Goal: Task Accomplishment & Management: Manage account settings

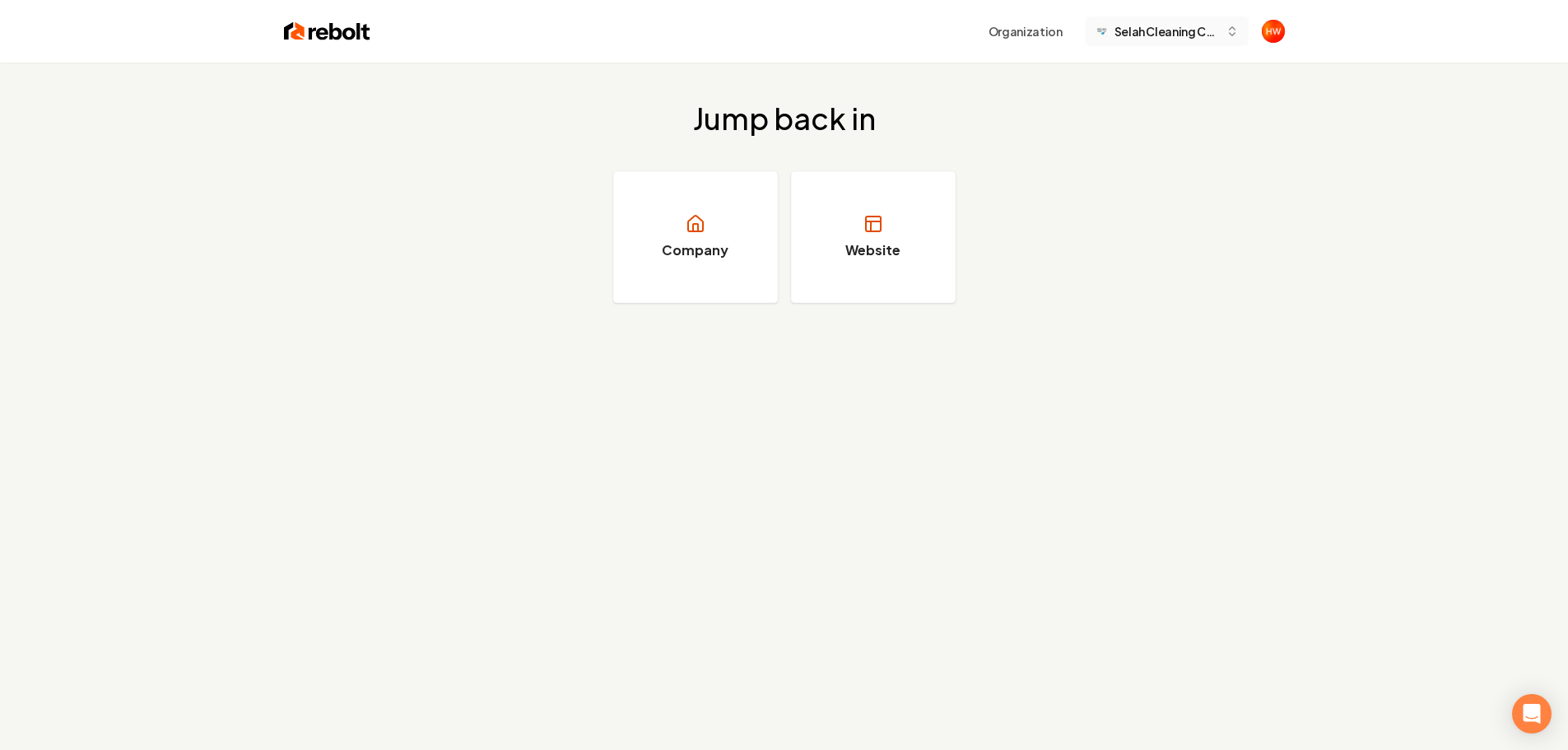
click at [1143, 38] on span "Selah Cleaning Company" at bounding box center [1167, 32] width 105 height 18
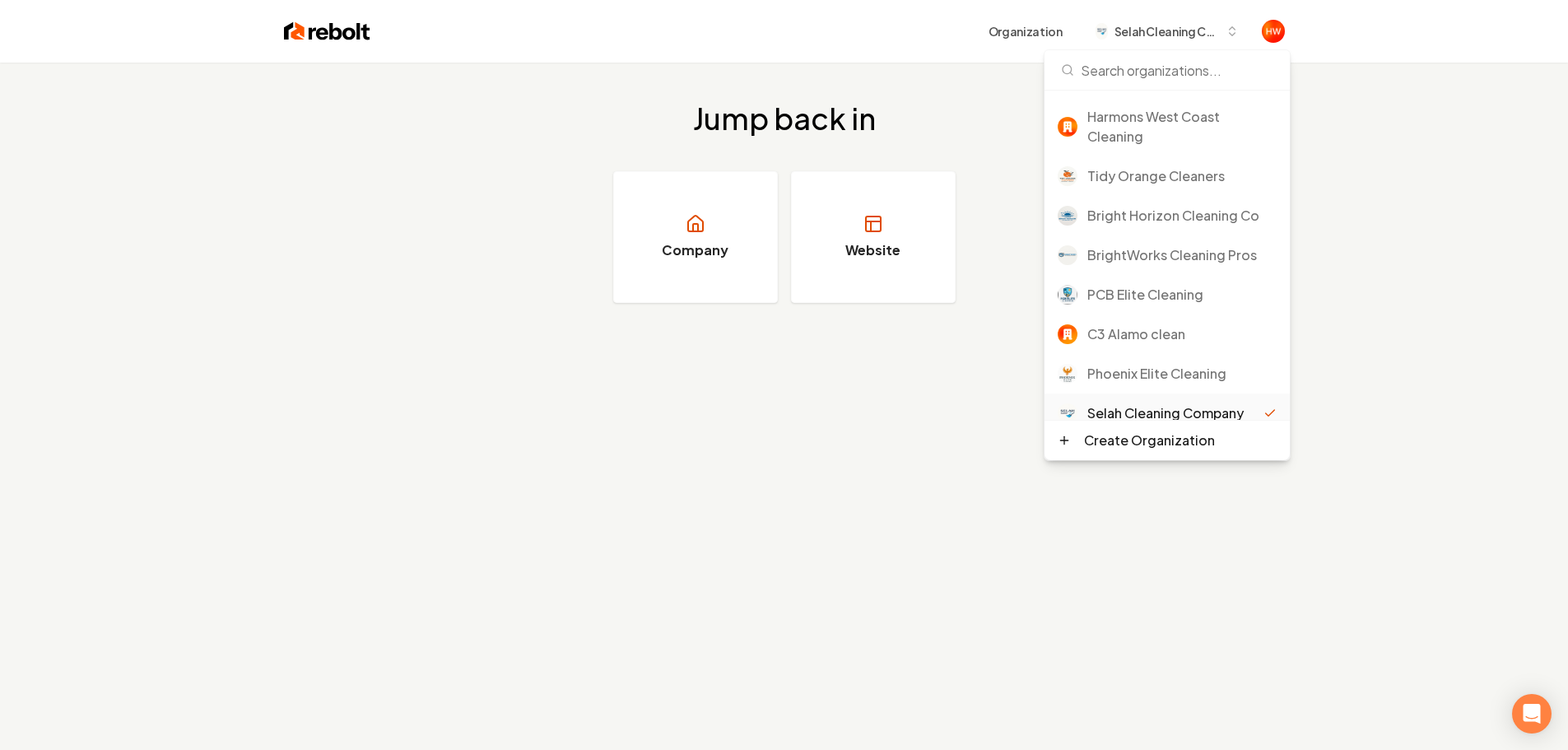
click at [492, 428] on div "Jump back in Company Website" at bounding box center [784, 437] width 1568 height 750
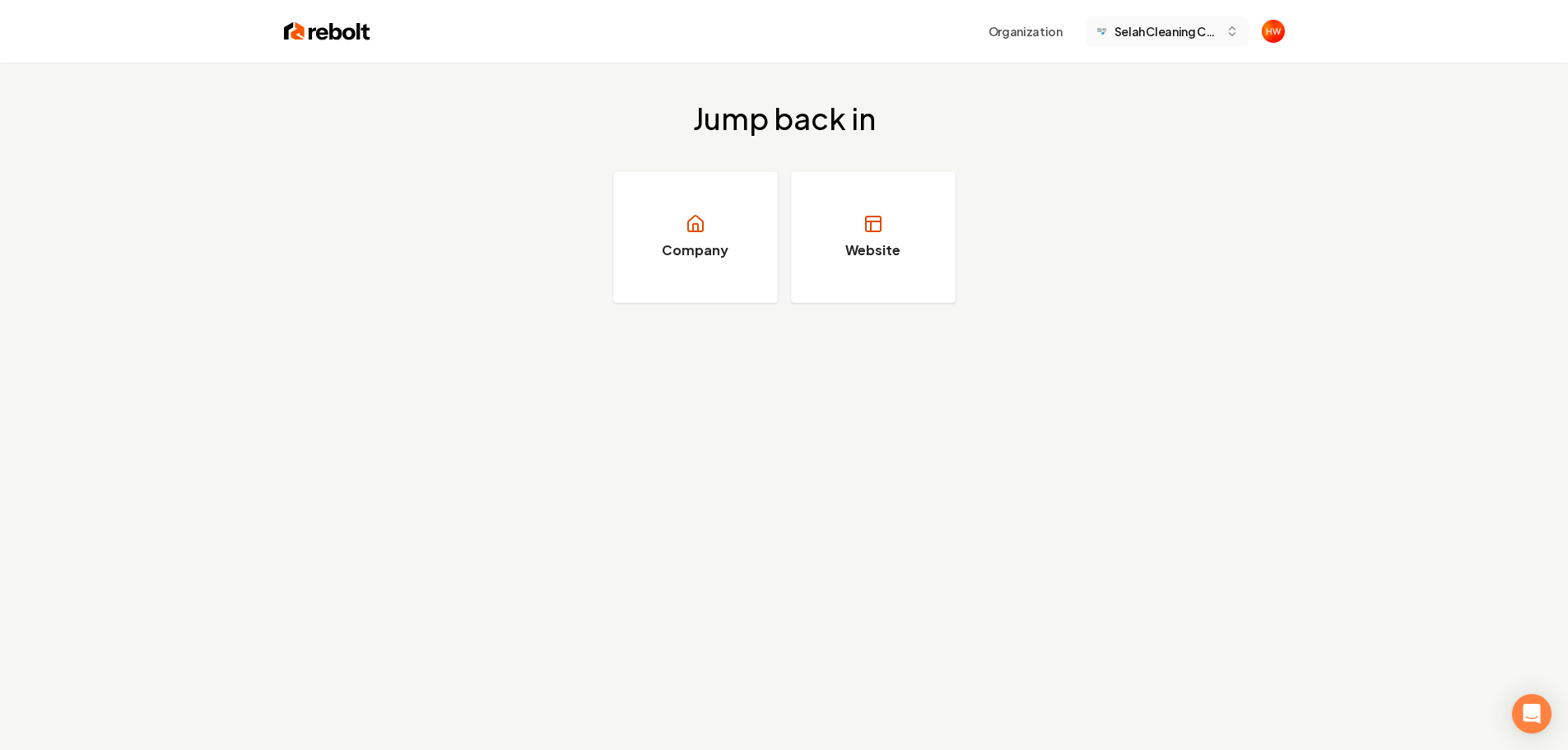
click at [1150, 32] on span "Selah Cleaning Company" at bounding box center [1167, 32] width 105 height 18
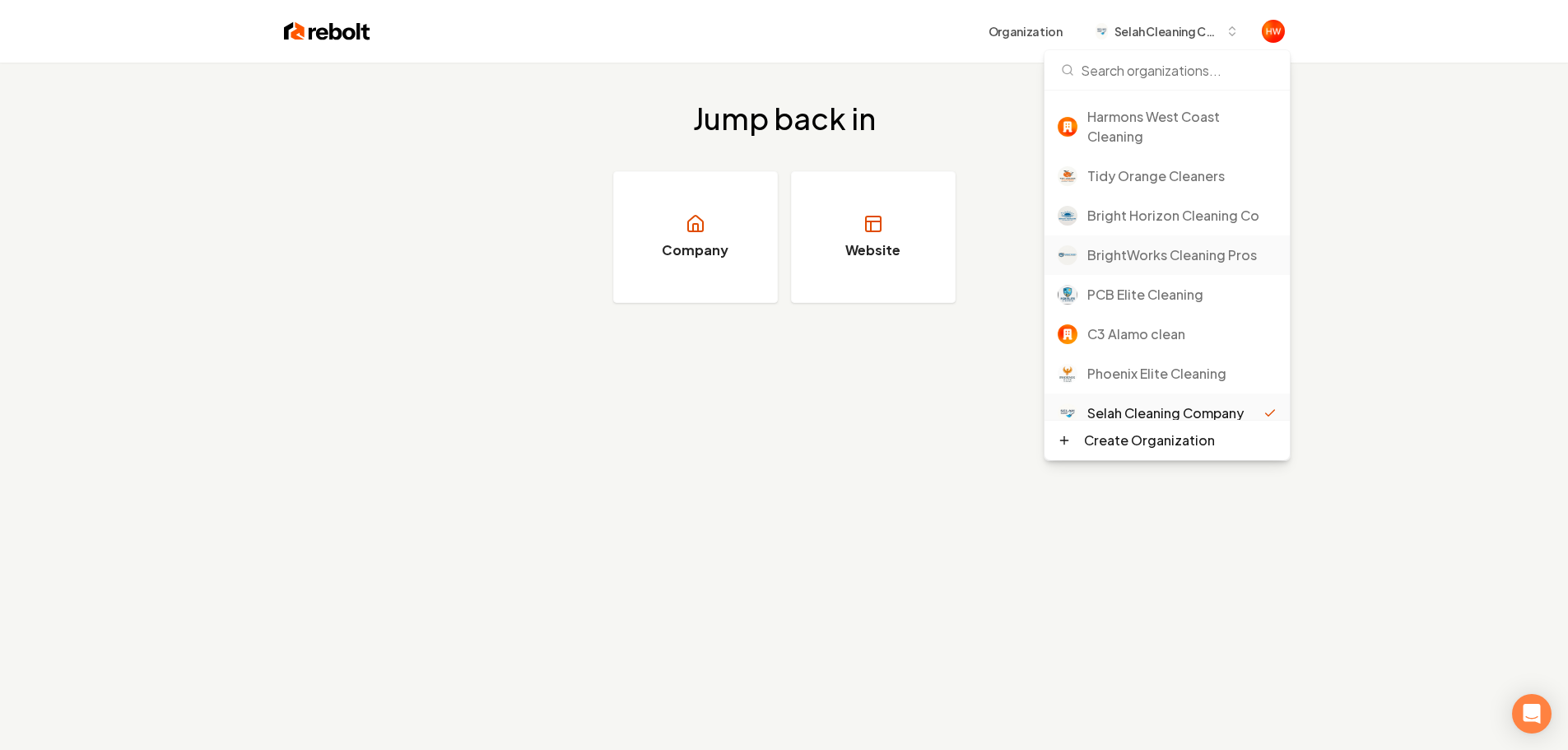
click at [1168, 255] on div "BrightWorks Cleaning Pros" at bounding box center [1182, 255] width 190 height 20
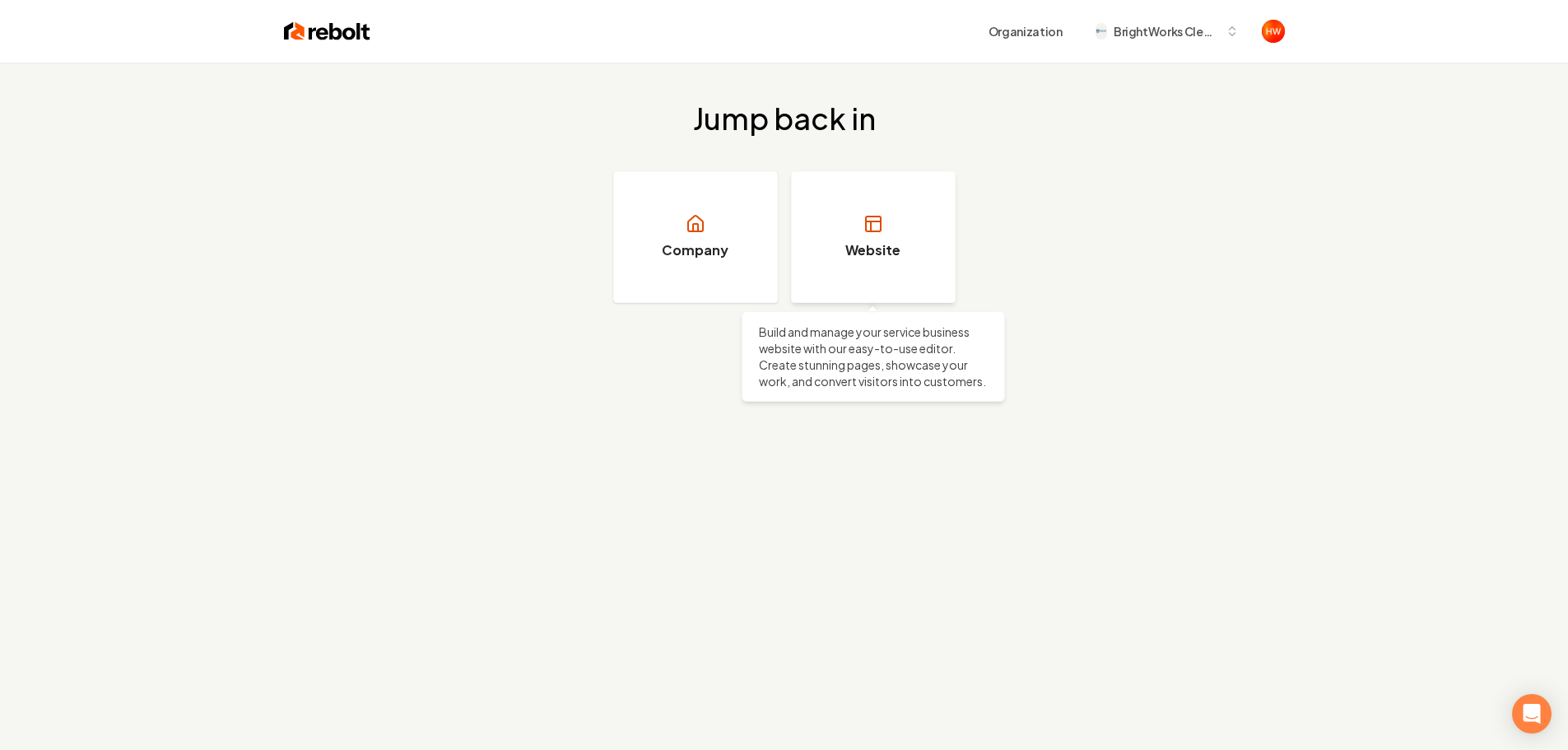
click at [900, 259] on link "Website" at bounding box center [873, 236] width 165 height 131
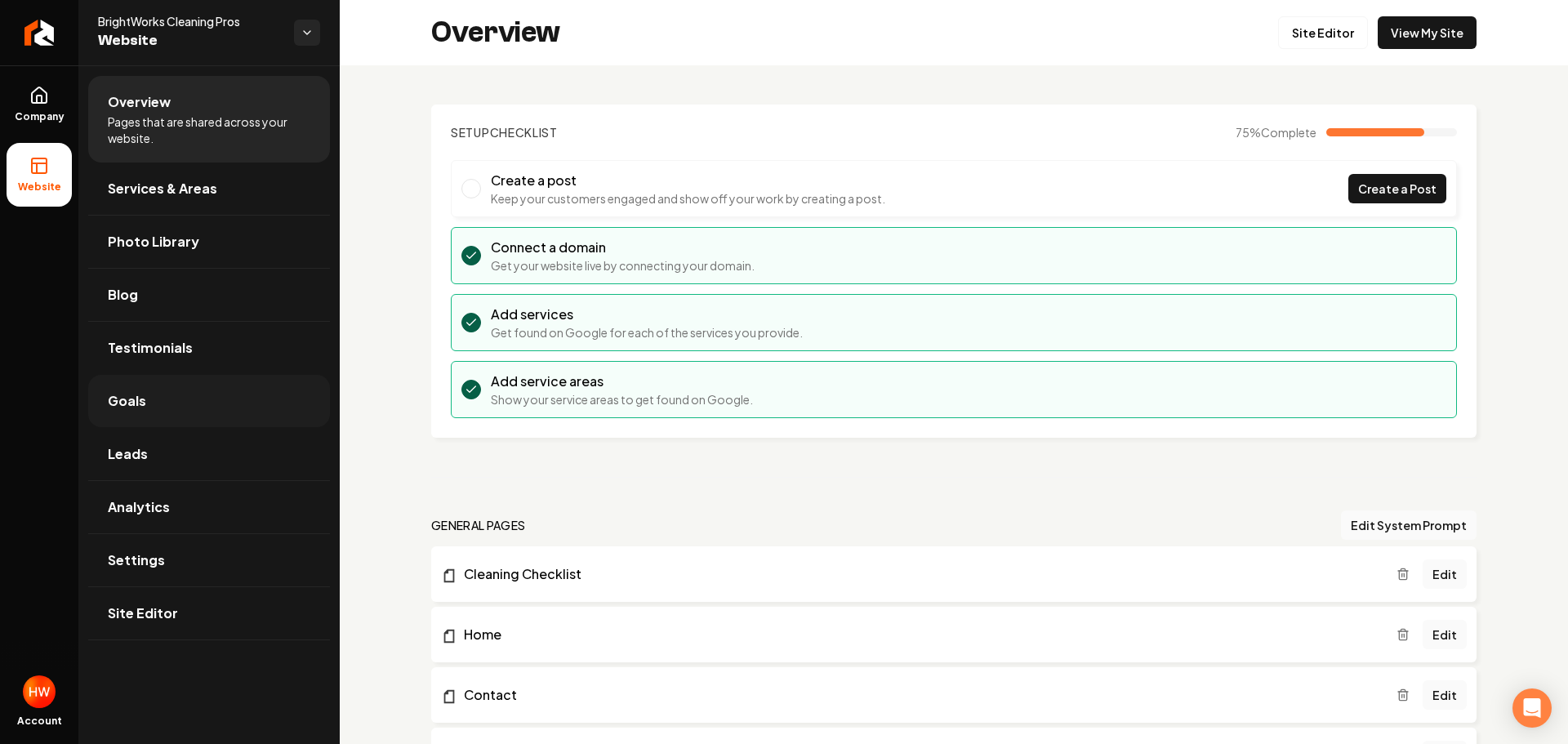
click at [153, 402] on link "Goals" at bounding box center [209, 400] width 242 height 52
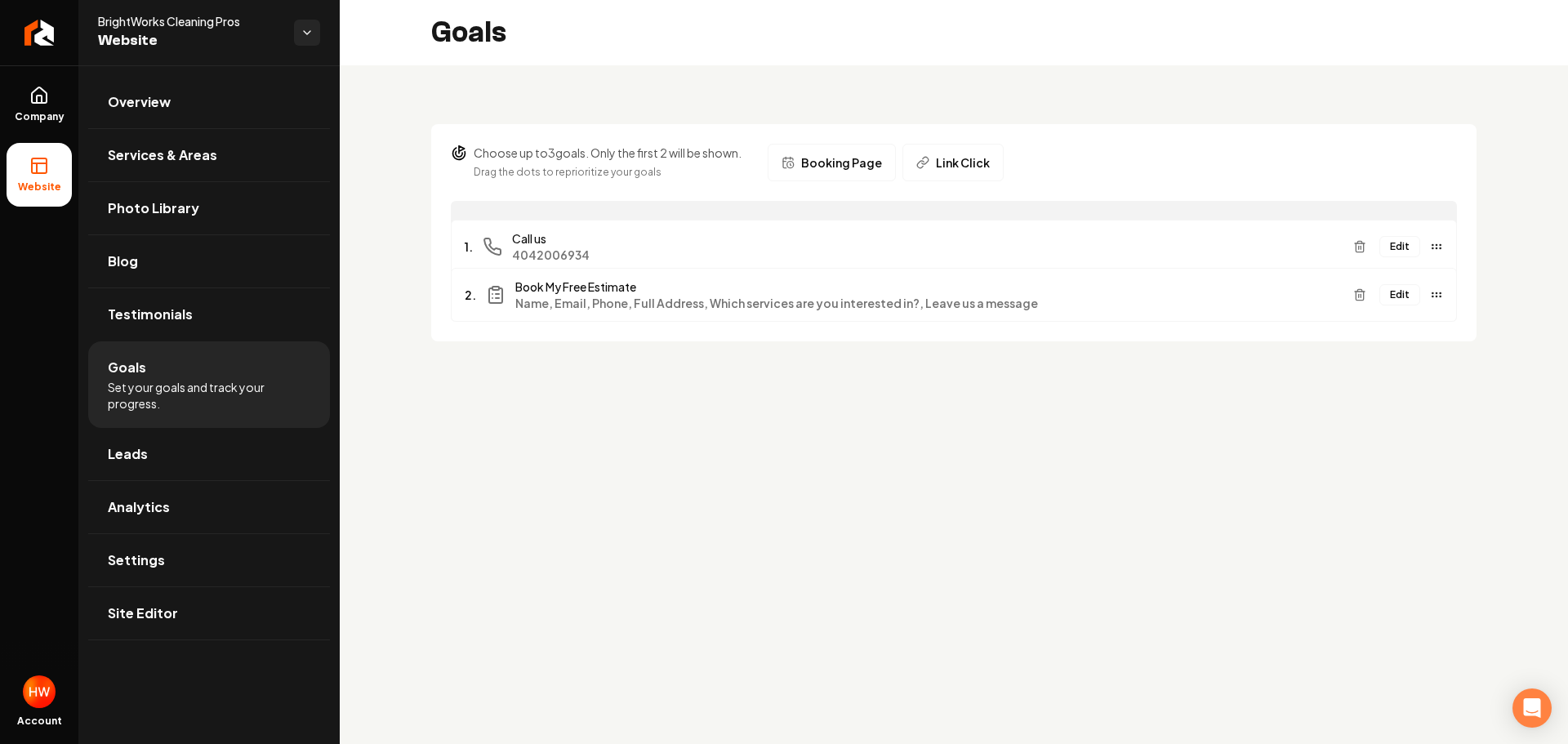
drag, startPoint x: 1435, startPoint y: 298, endPoint x: 1424, endPoint y: 248, distance: 51.2
click at [1428, 249] on div "Edit" at bounding box center [1395, 246] width 96 height 26
click at [1398, 219] on button "Edit" at bounding box center [1400, 228] width 41 height 22
click at [183, 547] on link "Settings" at bounding box center [209, 559] width 242 height 52
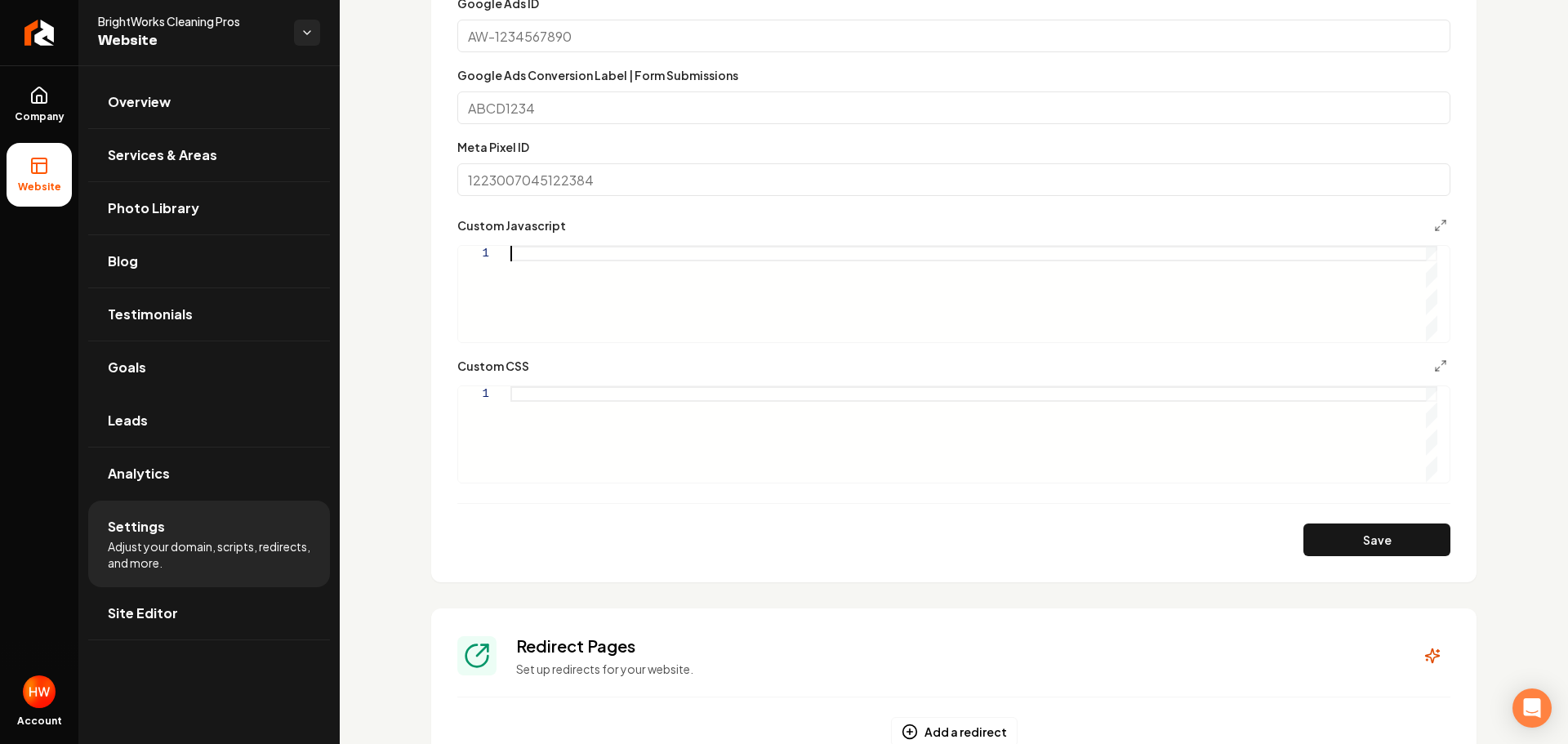
click at [599, 253] on div "Main content area" at bounding box center [974, 294] width 927 height 96
type textarea "**********"
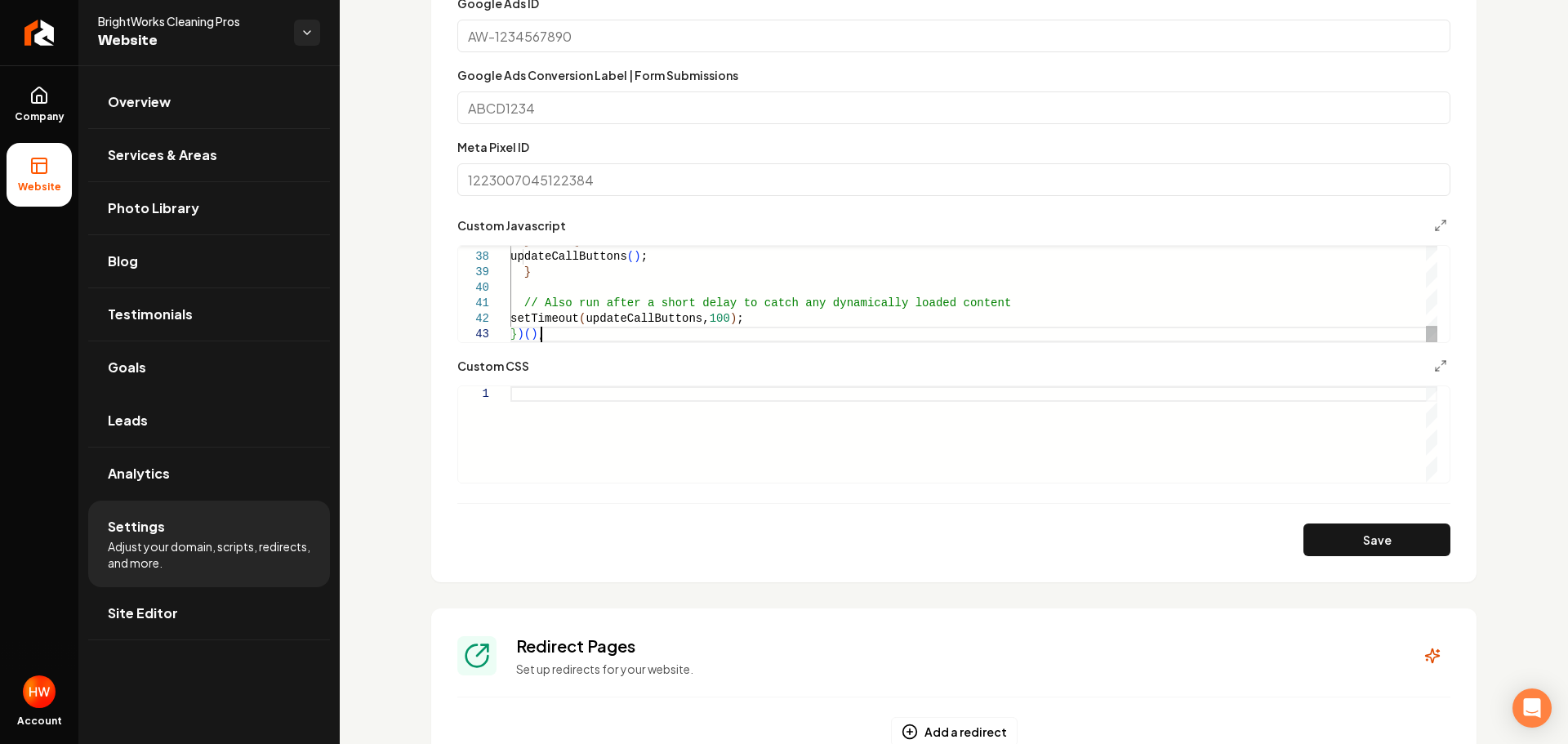
scroll to position [816, 0]
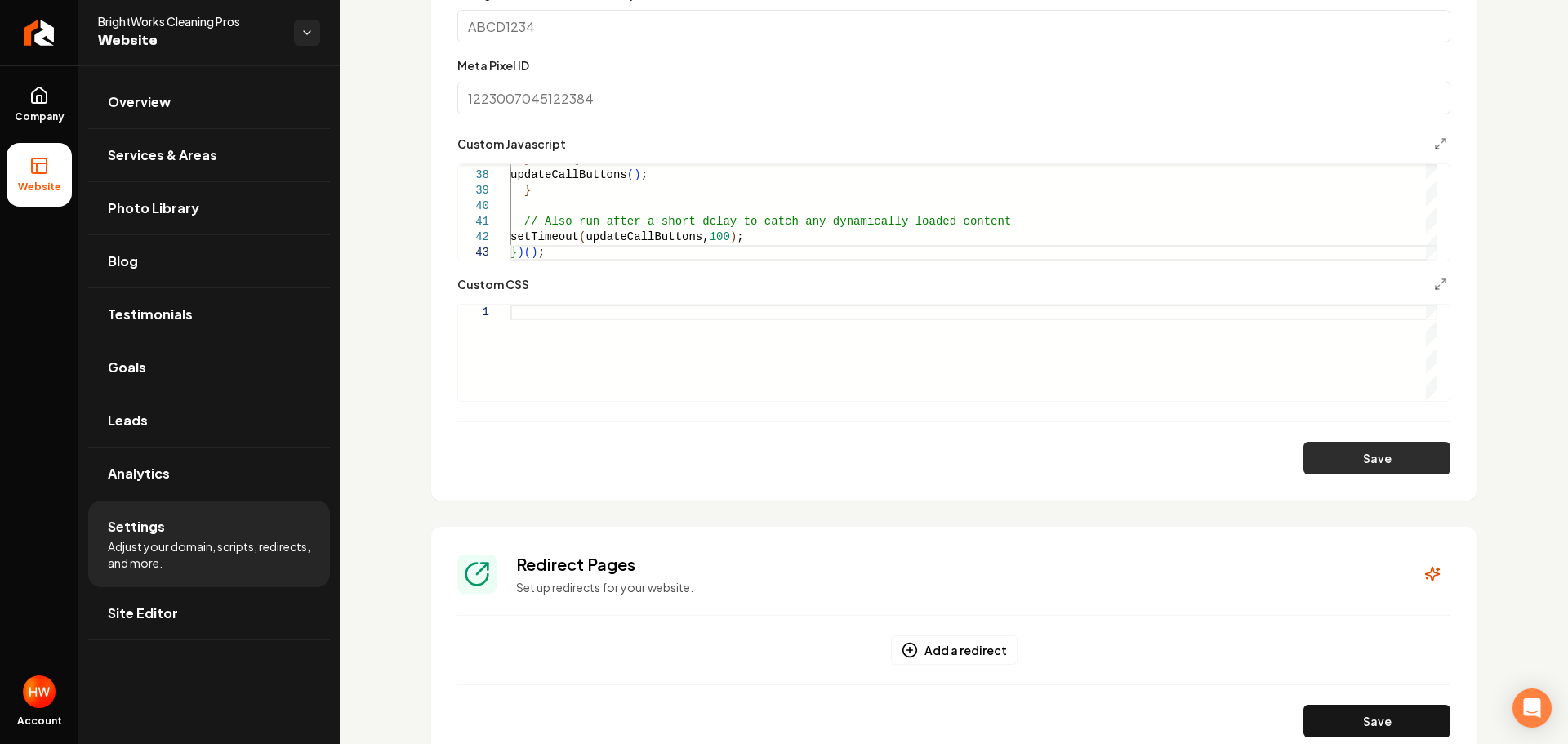
click at [1347, 452] on button "Save" at bounding box center [1377, 457] width 147 height 32
click at [159, 384] on link "Goals" at bounding box center [209, 367] width 242 height 52
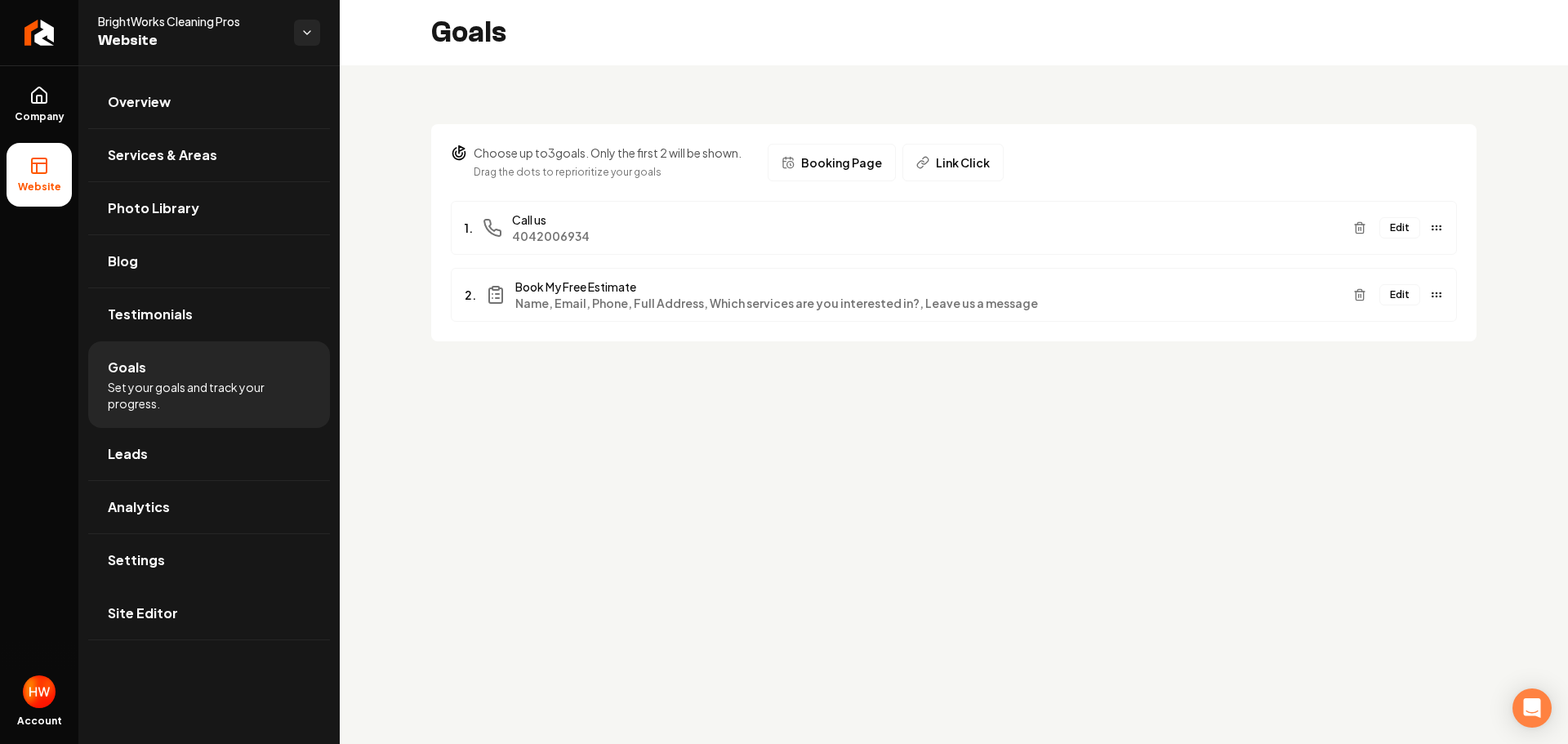
click at [1405, 230] on button "Edit" at bounding box center [1400, 228] width 41 height 22
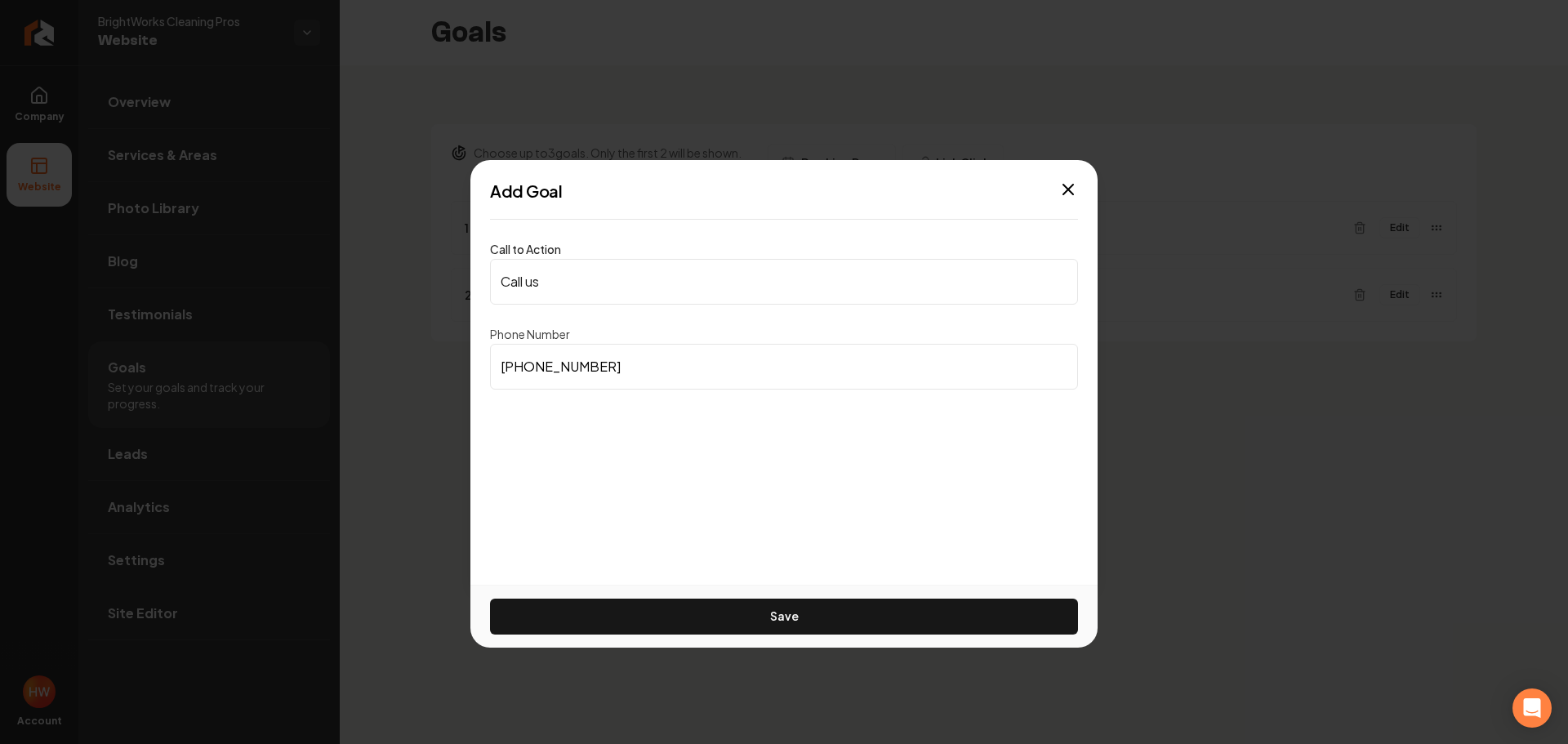
drag, startPoint x: 568, startPoint y: 361, endPoint x: 484, endPoint y: 357, distance: 84.1
click at [484, 357] on div "Call to Action Call us Phone Number (404) 200-6934 Save" at bounding box center [784, 327] width 627 height 189
click at [577, 282] on input "Call us" at bounding box center [784, 281] width 588 height 46
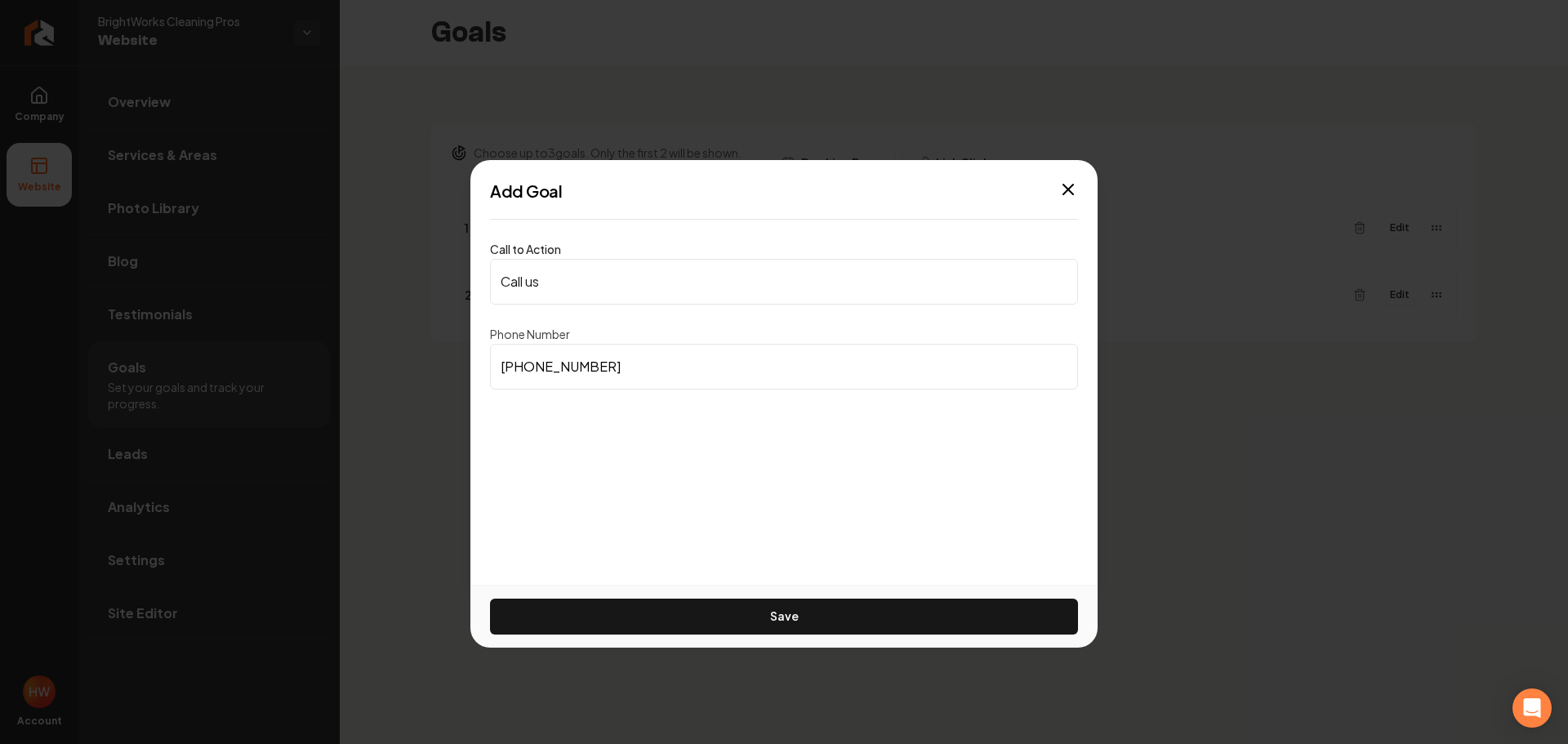
paste input "(404) 200-6934"
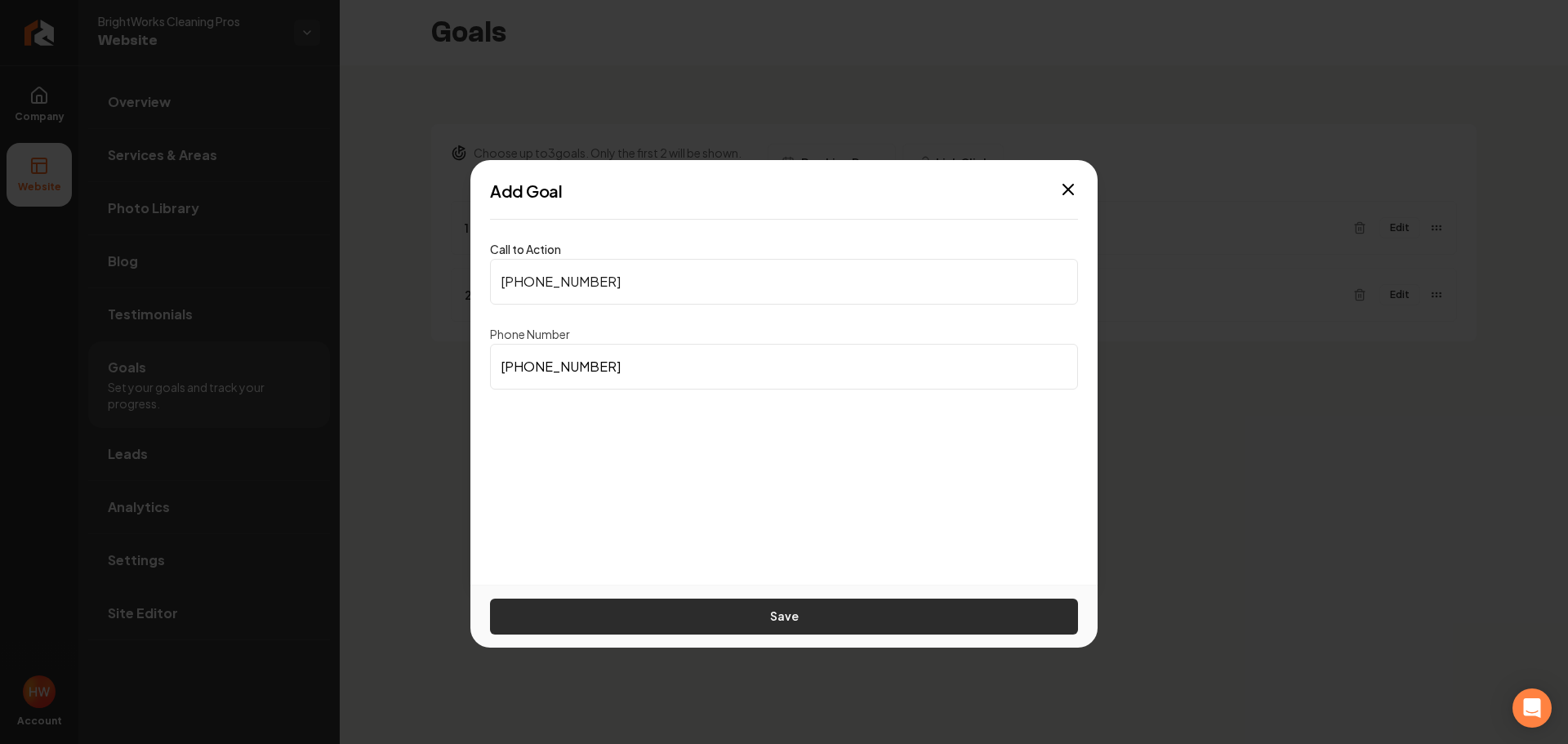
type input "(404) 200-6934"
click at [793, 622] on button "Save" at bounding box center [784, 616] width 588 height 36
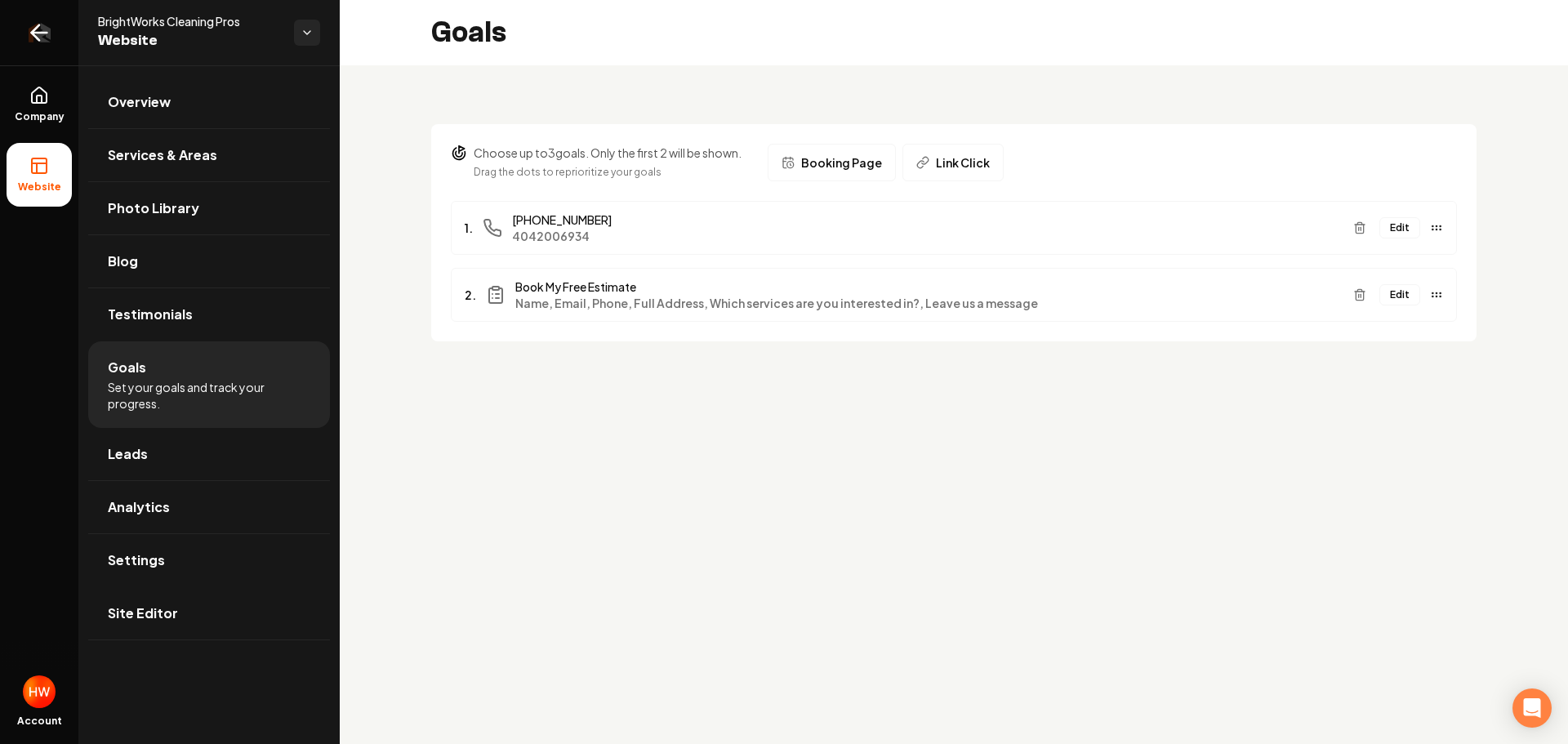
click at [45, 37] on icon "Return to dashboard" at bounding box center [39, 32] width 26 height 26
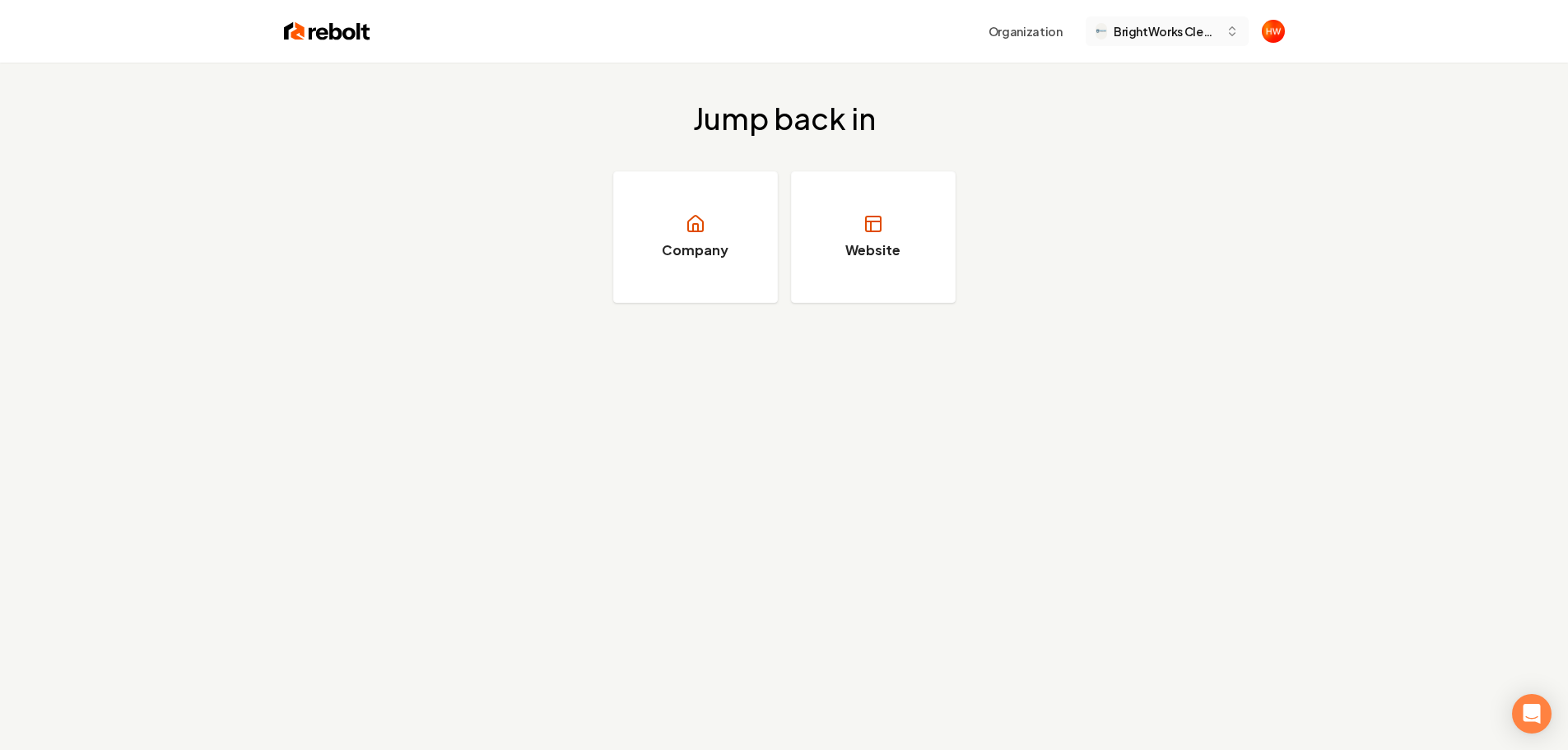
click at [1154, 37] on span "BrightWorks Cleaning Pros" at bounding box center [1166, 32] width 106 height 18
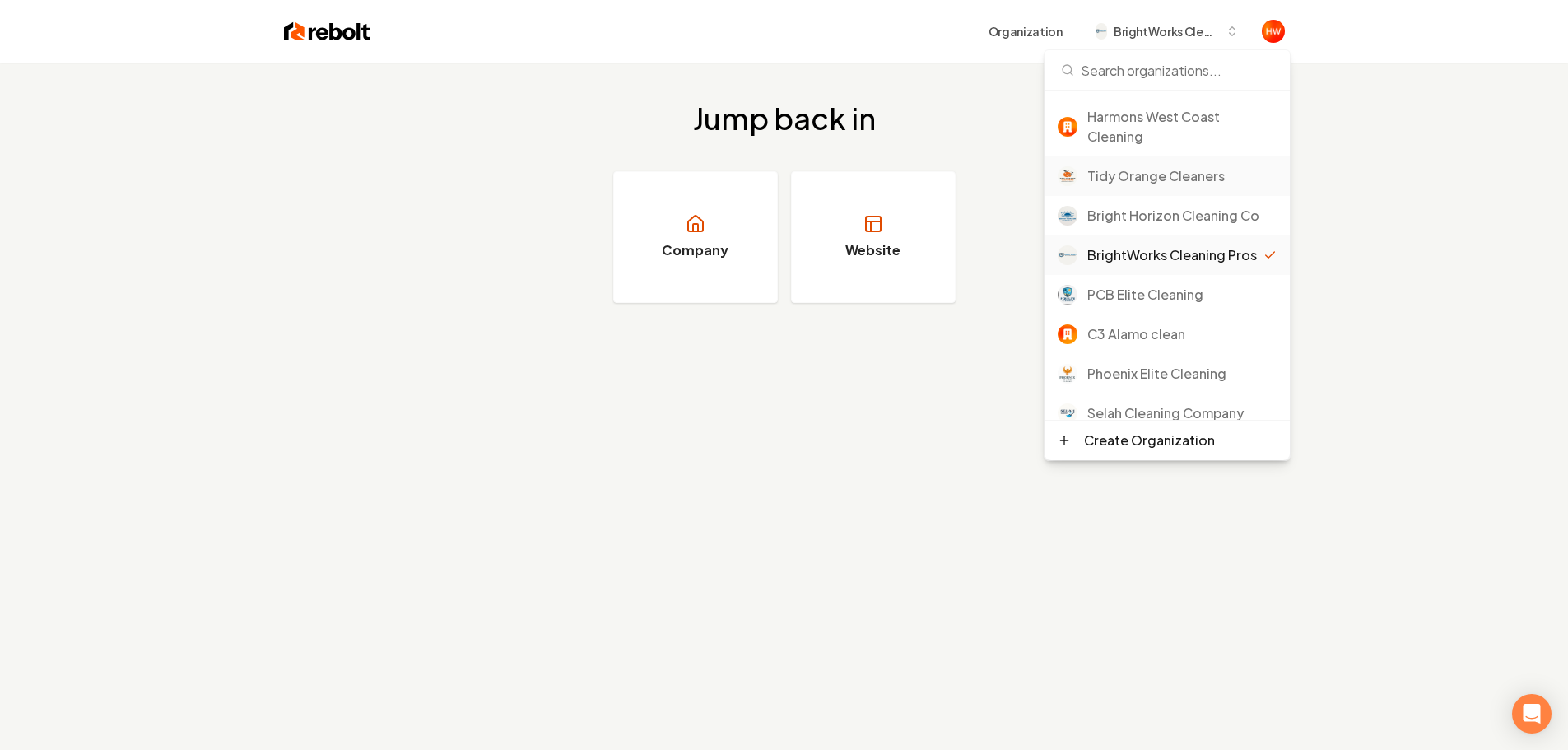
click at [1134, 171] on div "Tidy Orange Cleaners" at bounding box center [1182, 176] width 190 height 20
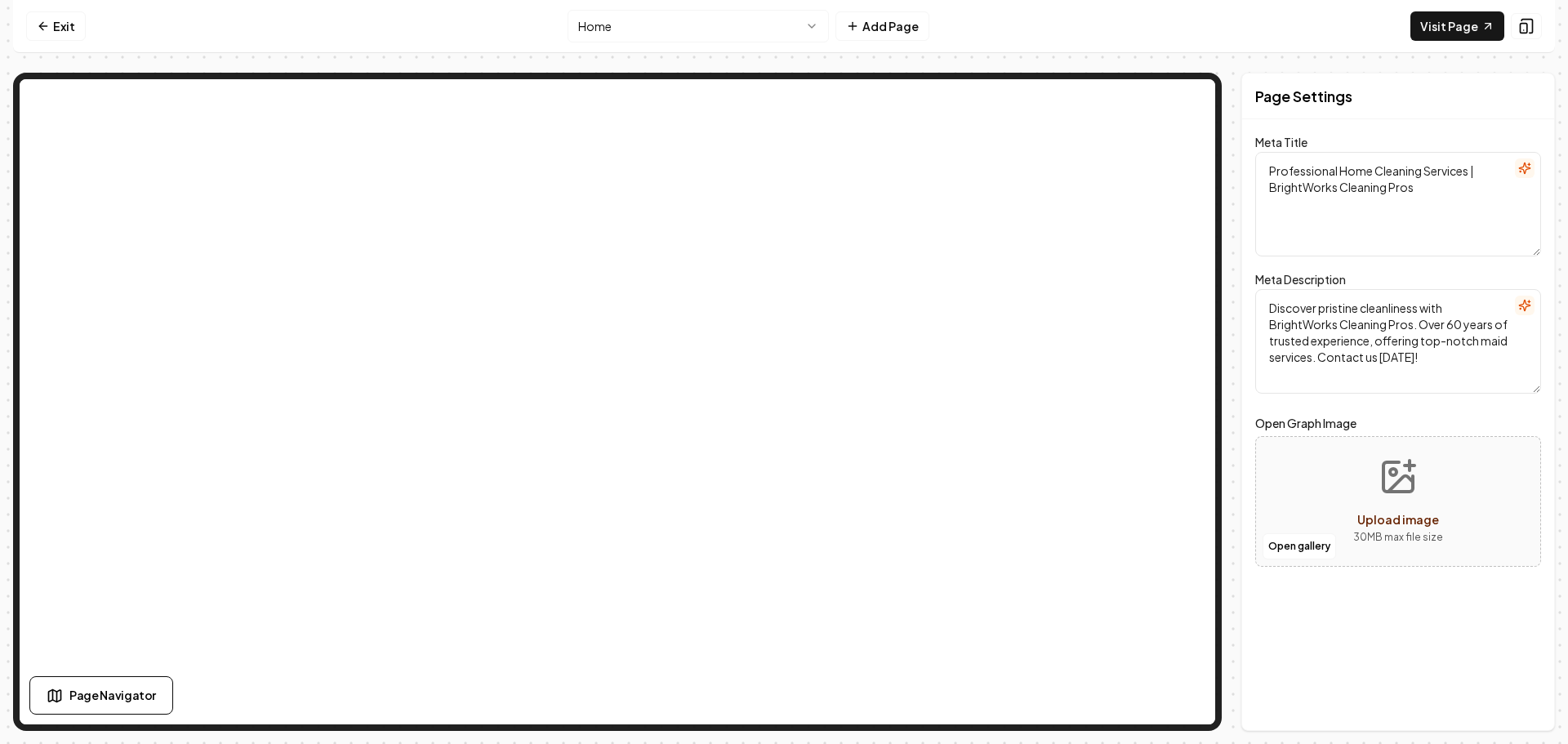
click at [698, 28] on html "Computer Required This feature is only available on a computer. Please switch t…" at bounding box center [784, 372] width 1568 height 744
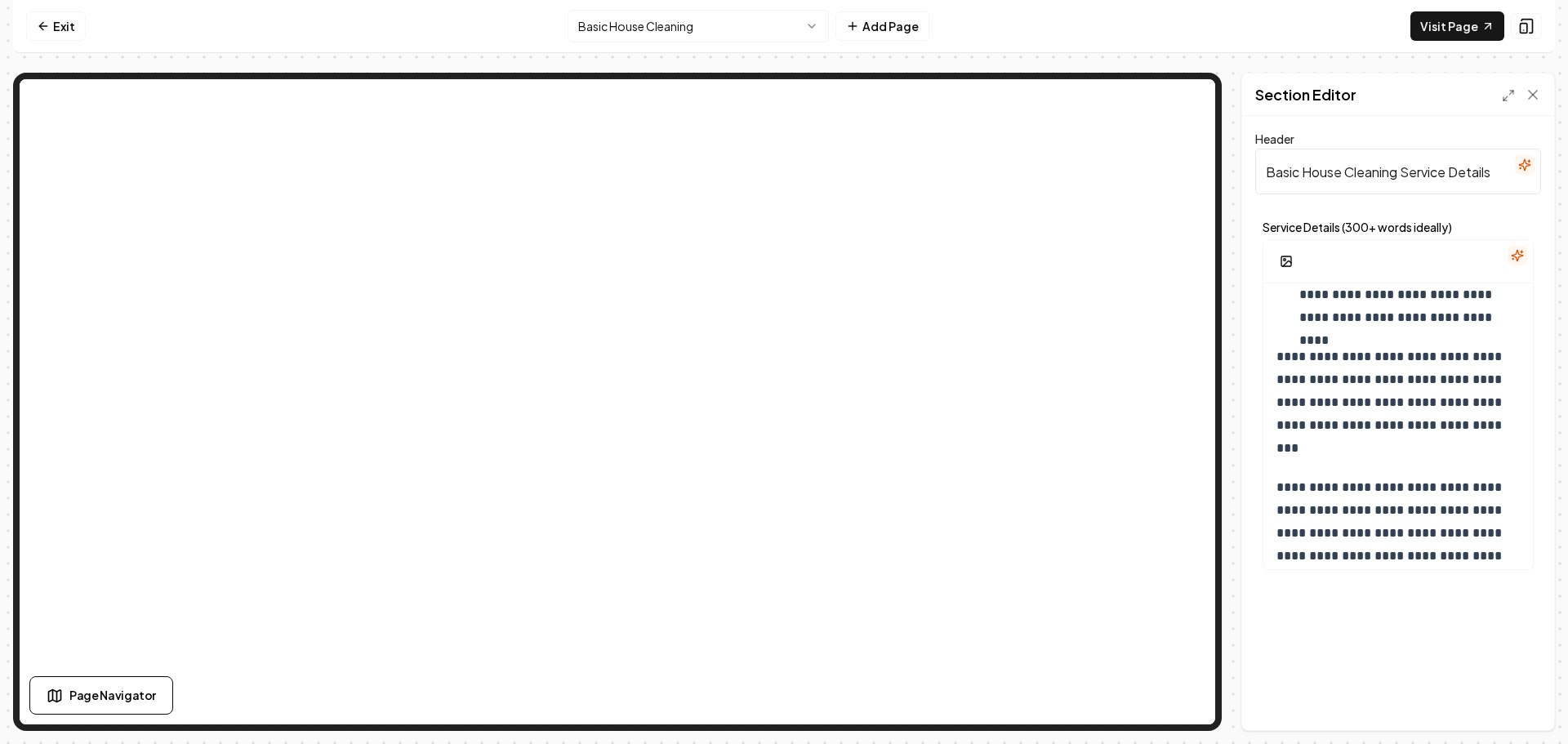
scroll to position [612, 0]
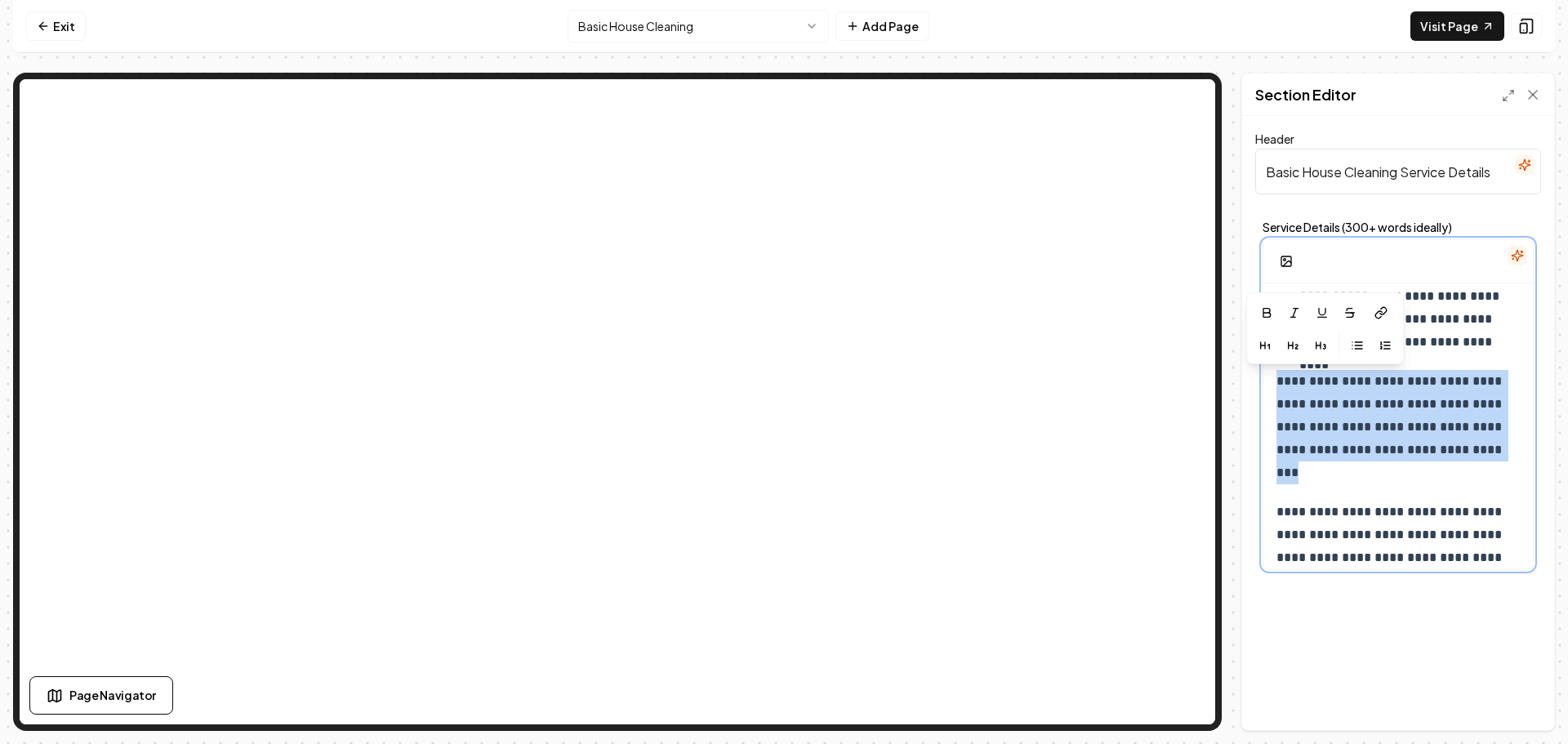
drag, startPoint x: 1327, startPoint y: 470, endPoint x: 1270, endPoint y: 385, distance: 102.3
click at [1270, 385] on div "**********" at bounding box center [1398, 161] width 269 height 980
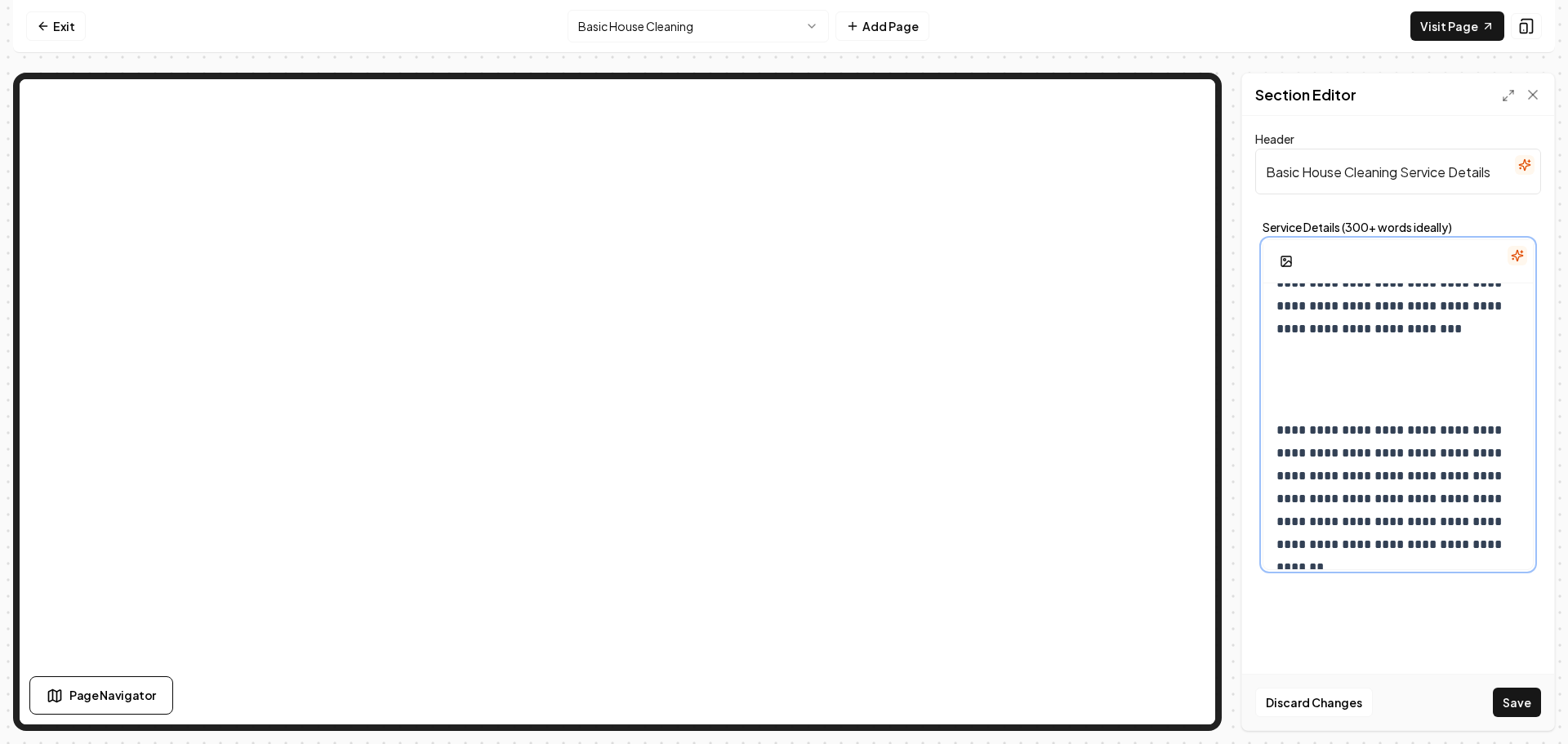
scroll to position [674, 0]
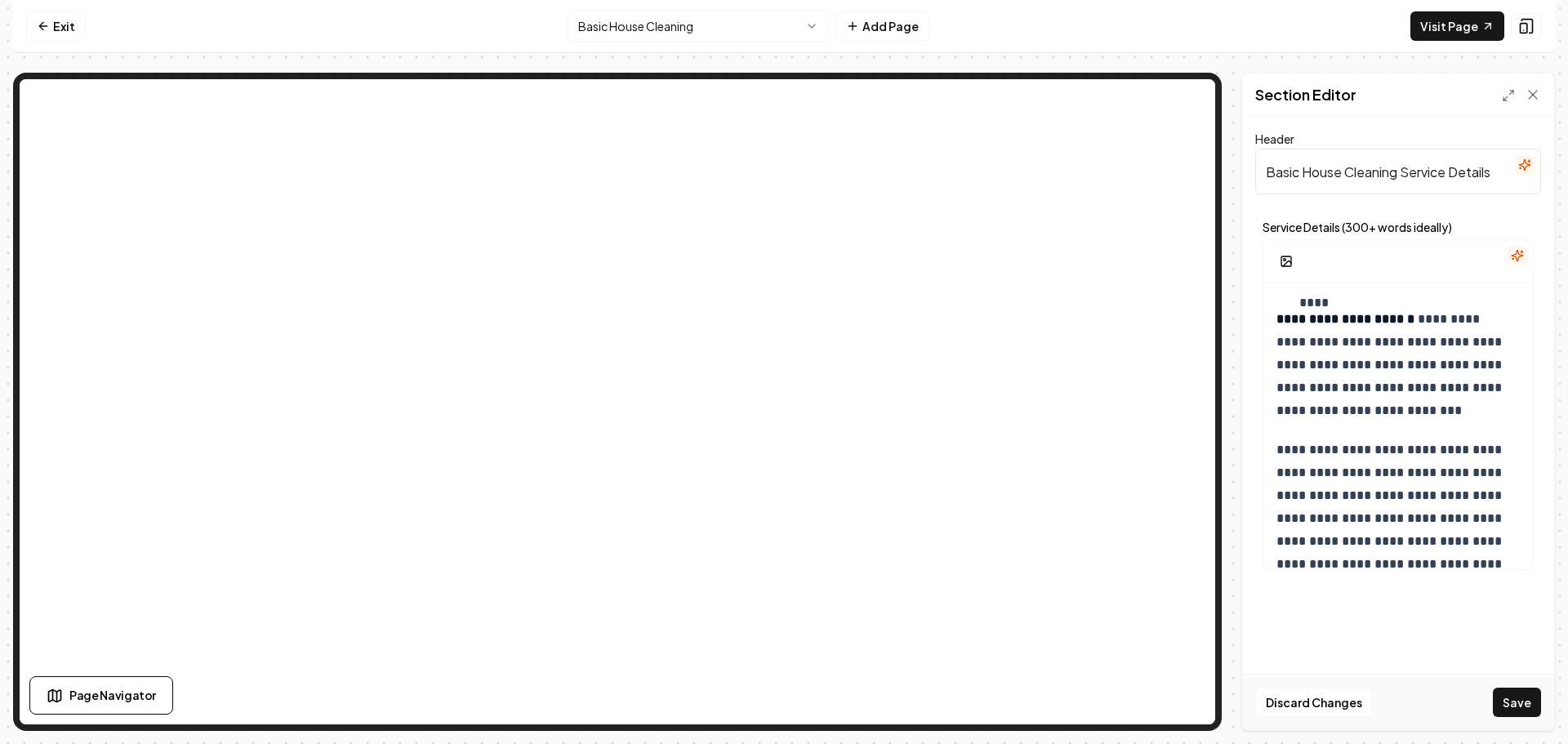
click at [1514, 704] on button "Save" at bounding box center [1516, 702] width 48 height 29
click at [1468, 30] on link "Visit Page" at bounding box center [1457, 26] width 94 height 29
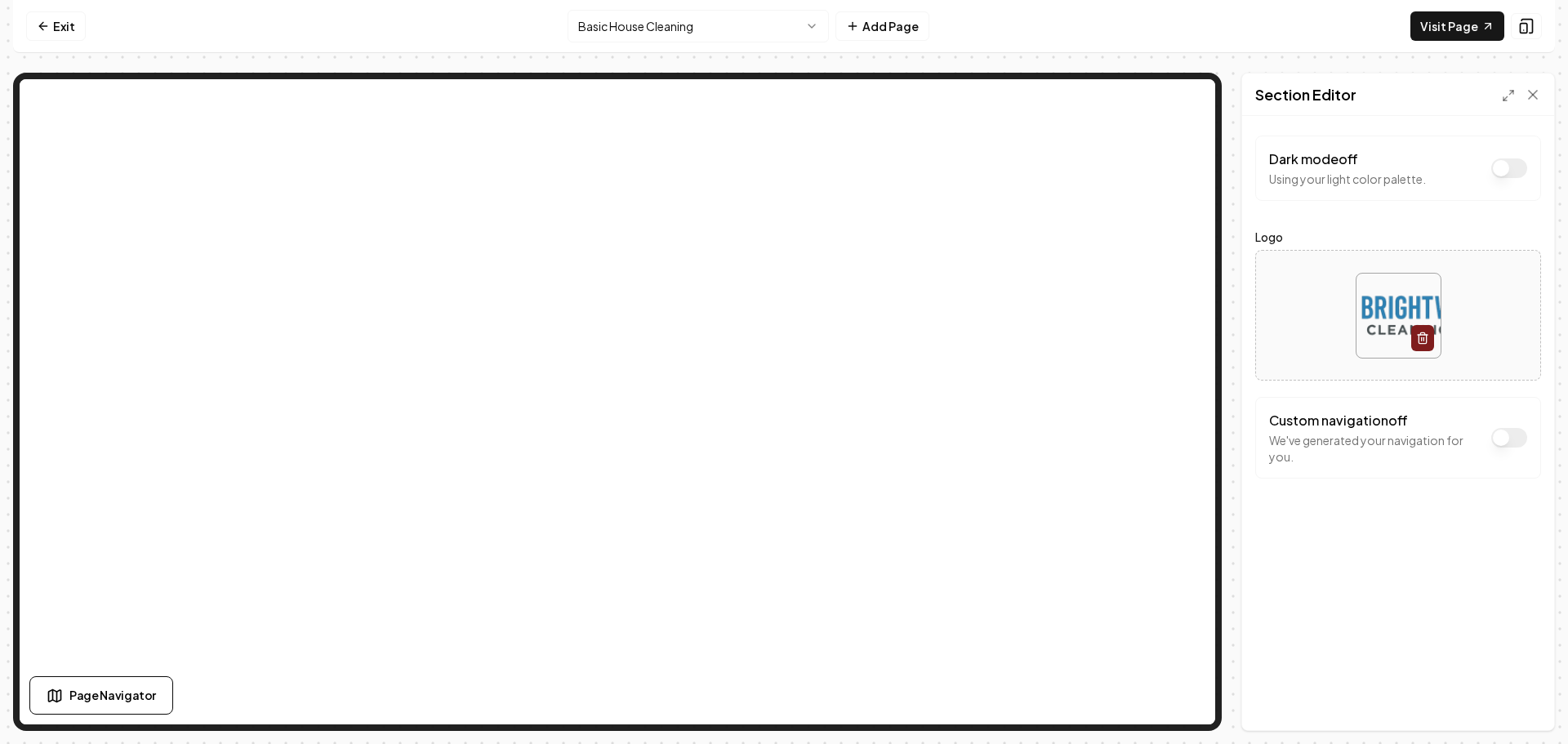
click at [1510, 442] on button "Dark mode off" at bounding box center [1508, 438] width 36 height 20
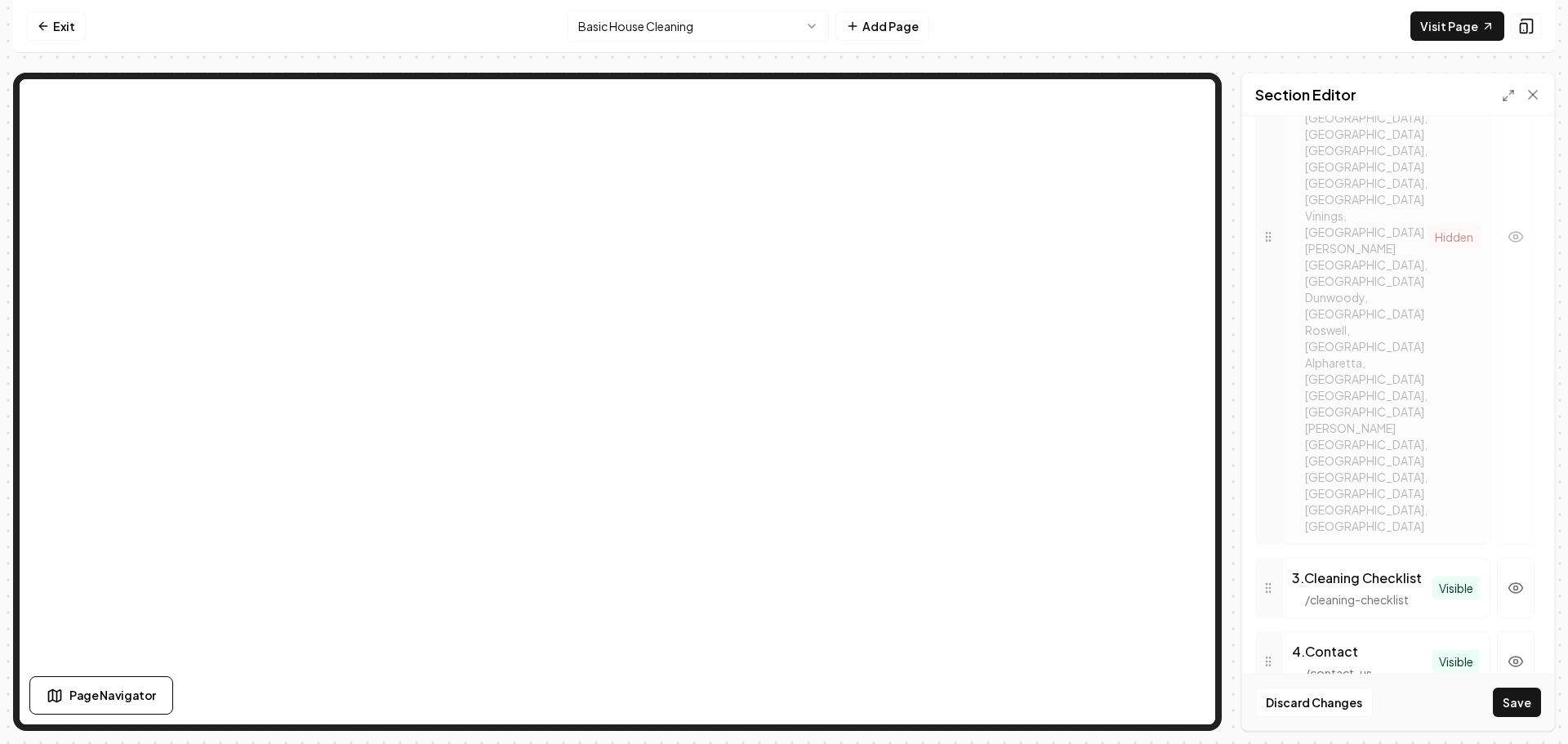
scroll to position [830, 0]
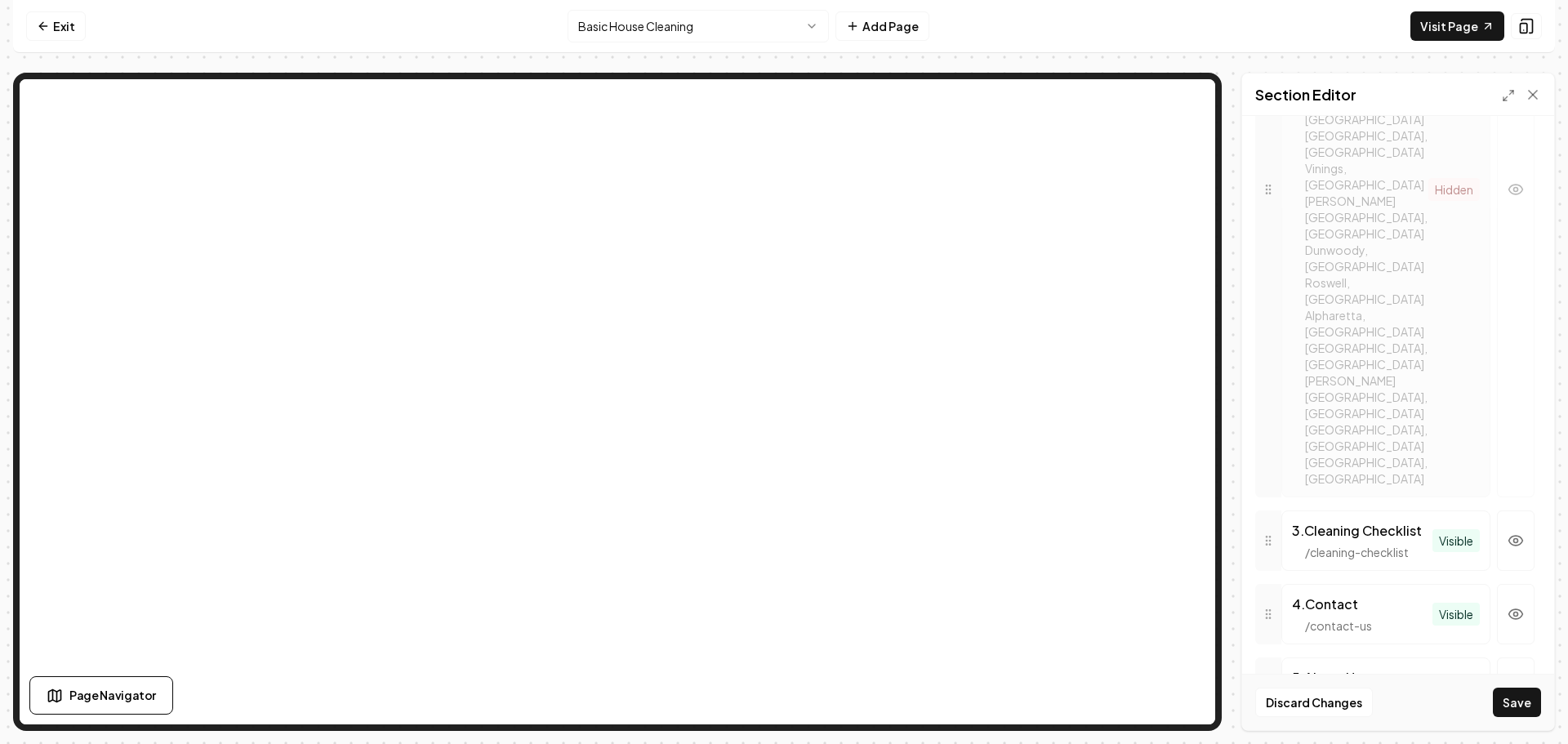
click at [1452, 30] on link "Visit Page" at bounding box center [1457, 26] width 94 height 29
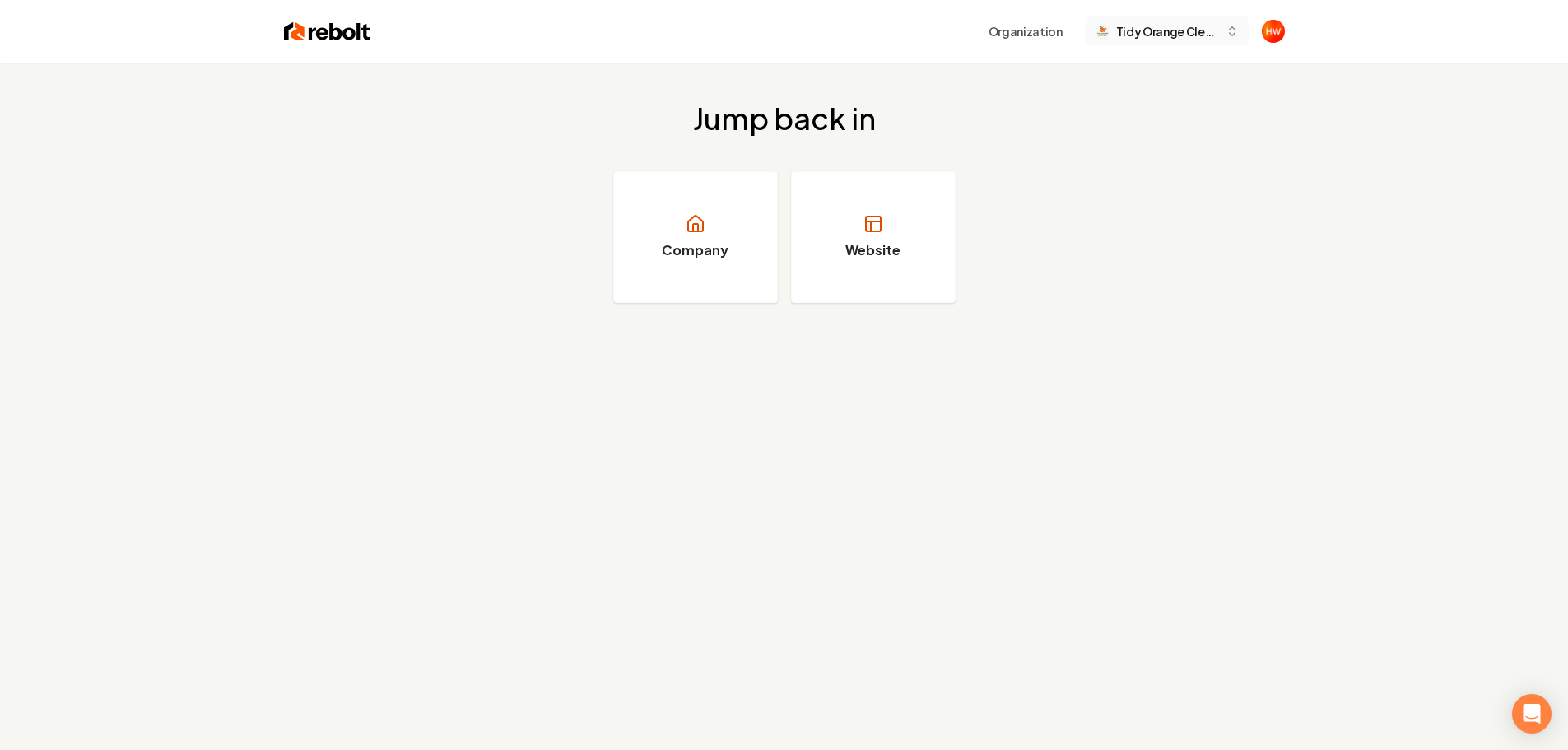
click at [1143, 37] on span "Tidy Orange Cleaners" at bounding box center [1168, 32] width 103 height 18
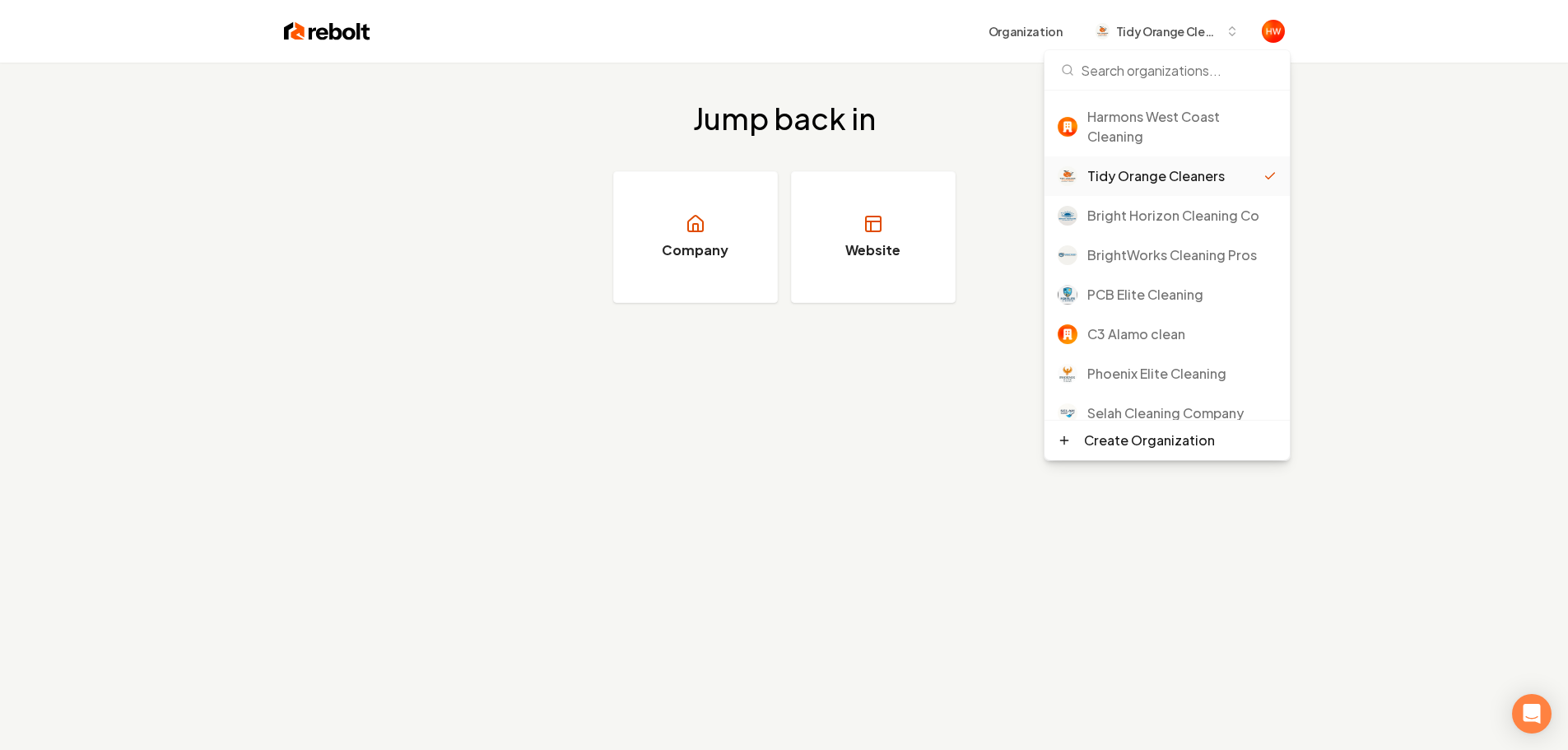
click at [762, 514] on div "Jump back in Company Website" at bounding box center [784, 437] width 1568 height 750
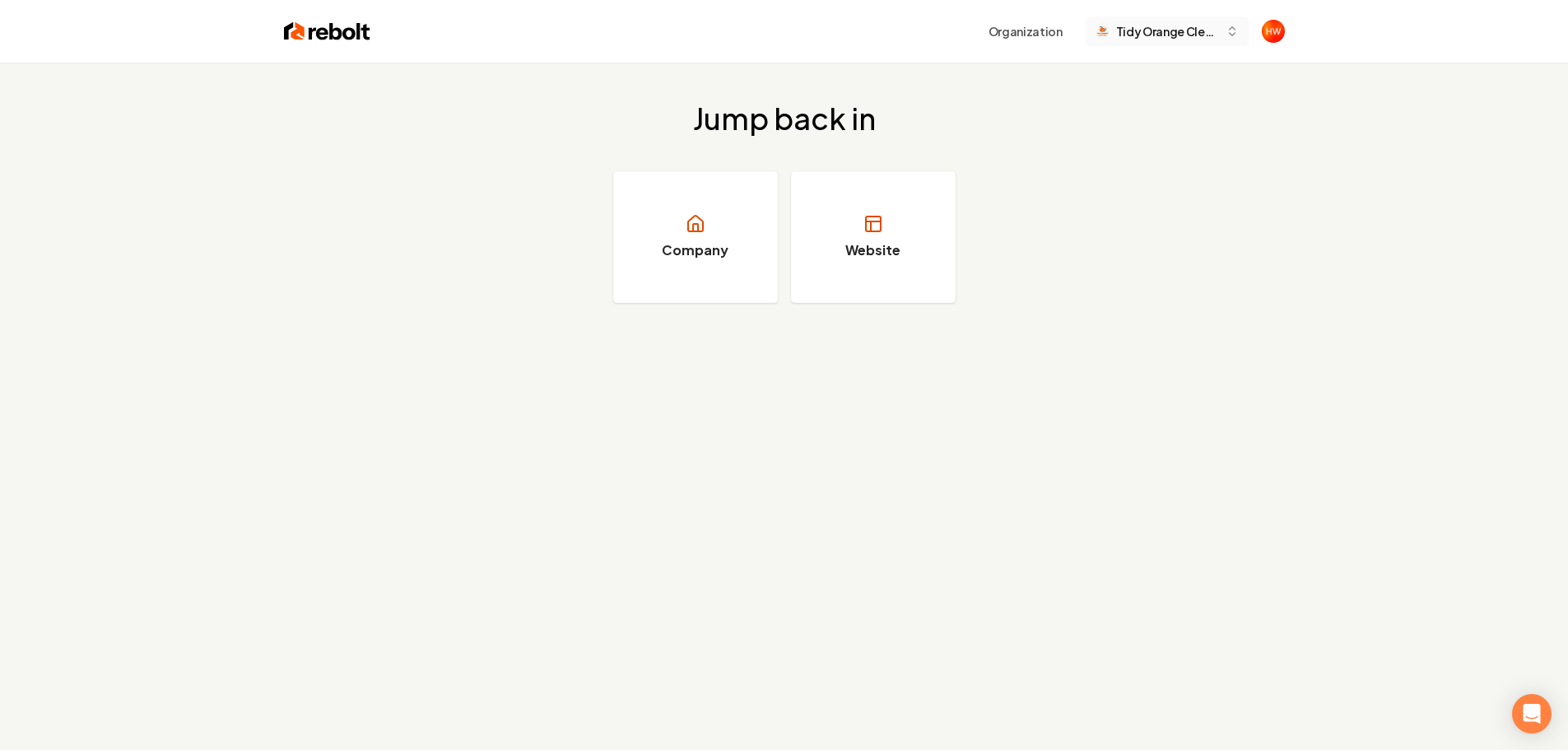
click at [1158, 38] on span "Tidy Orange Cleaners" at bounding box center [1168, 32] width 103 height 18
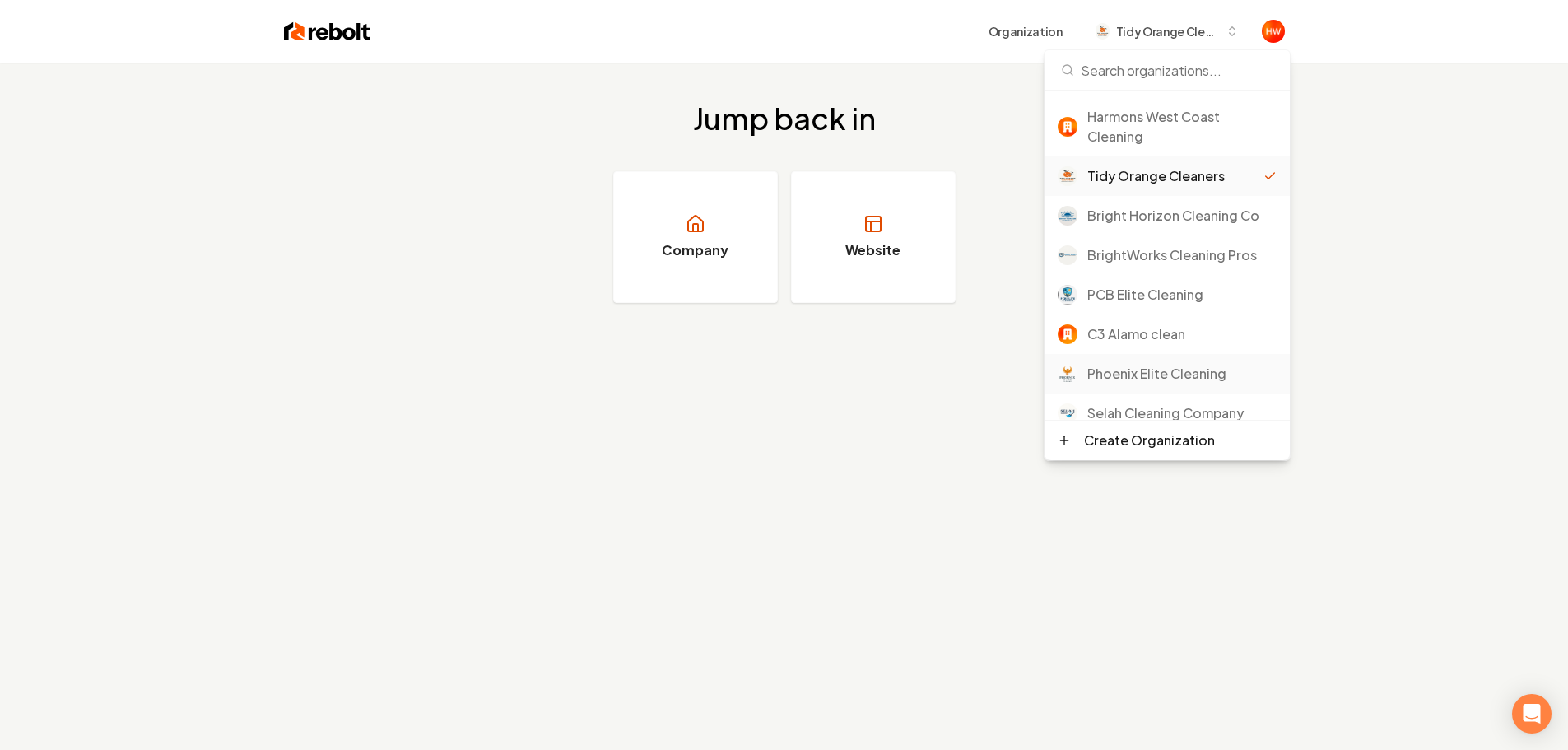
click at [1148, 384] on div "Phoenix Elite Cleaning" at bounding box center [1167, 374] width 245 height 39
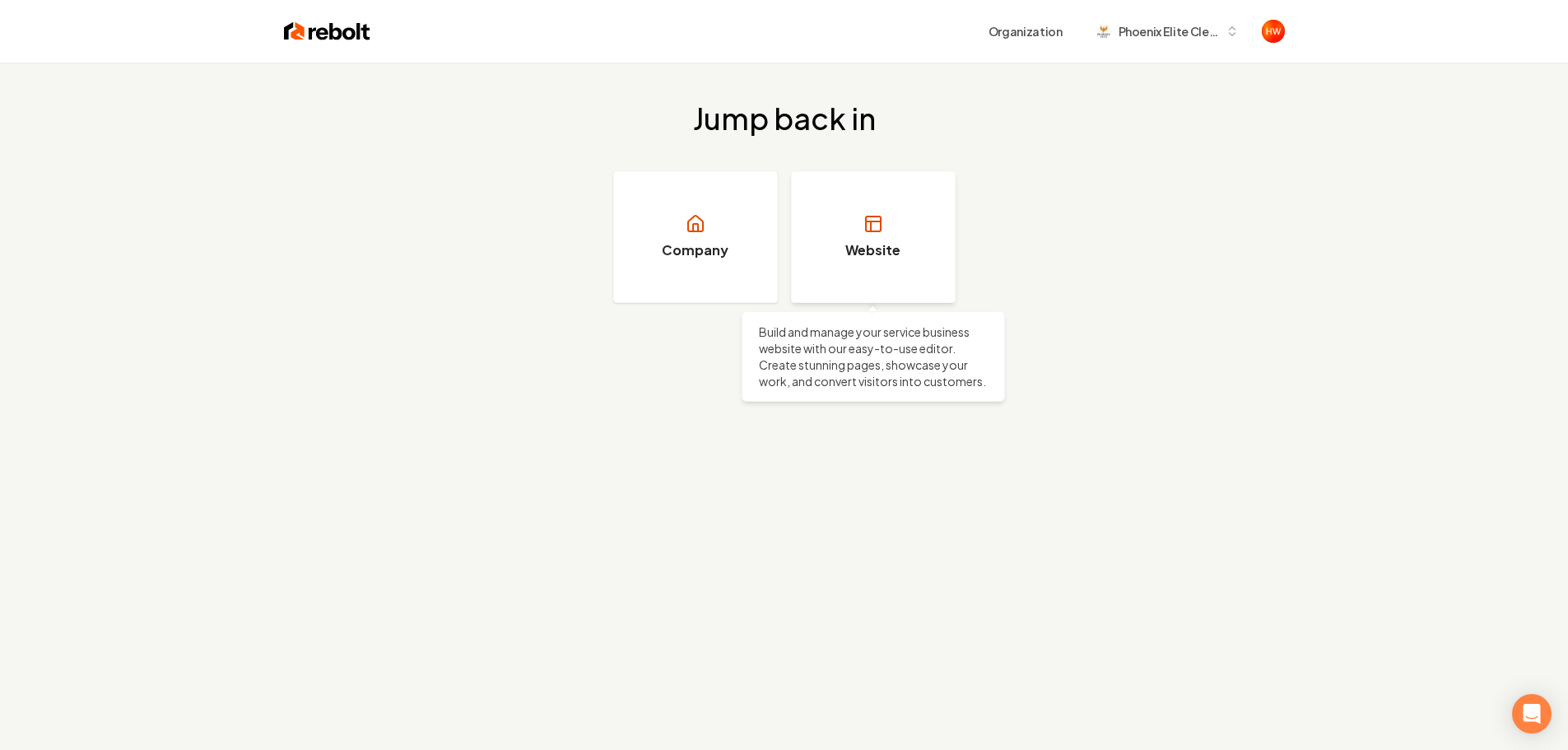
click at [889, 234] on link "Website" at bounding box center [873, 236] width 165 height 131
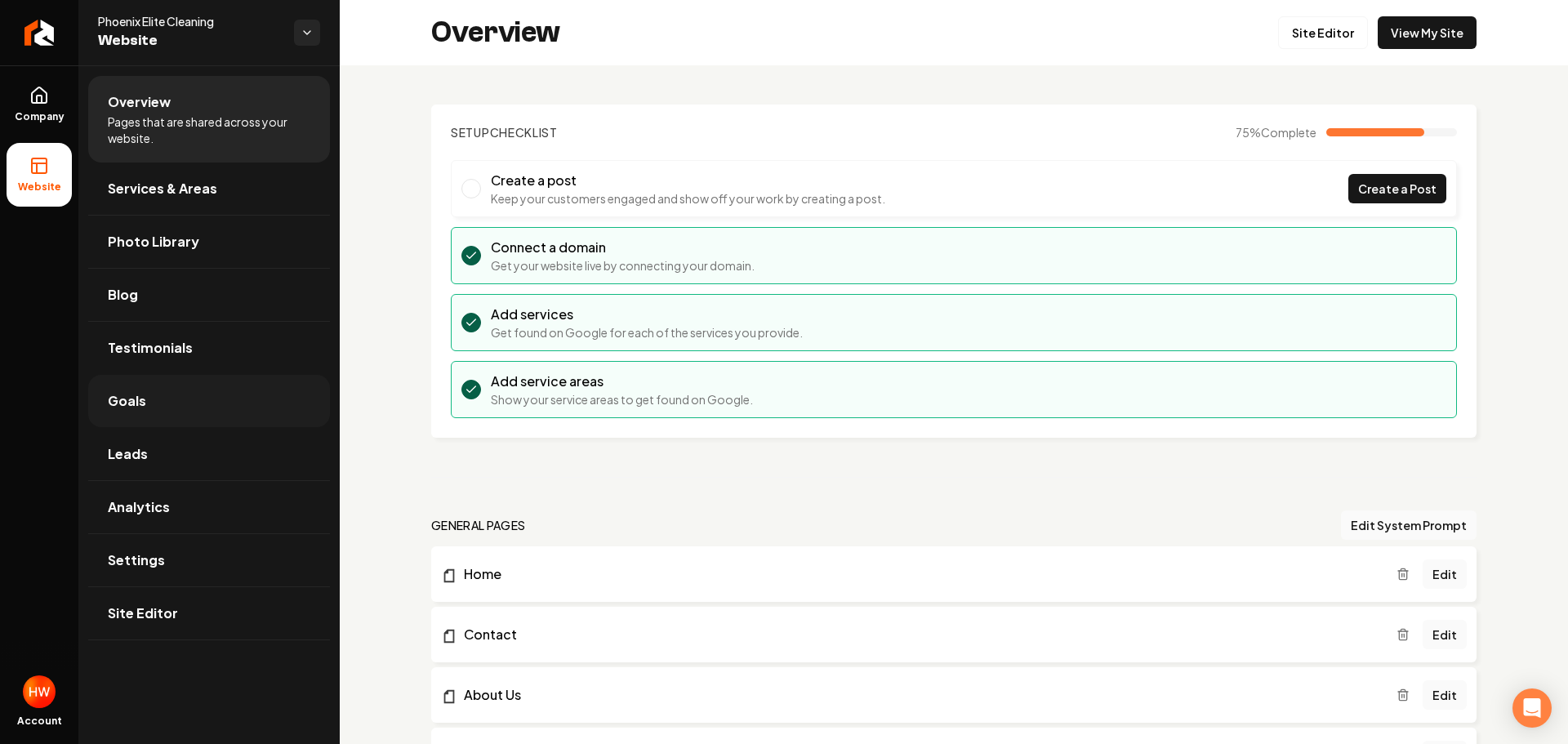
click at [154, 407] on link "Goals" at bounding box center [209, 400] width 242 height 52
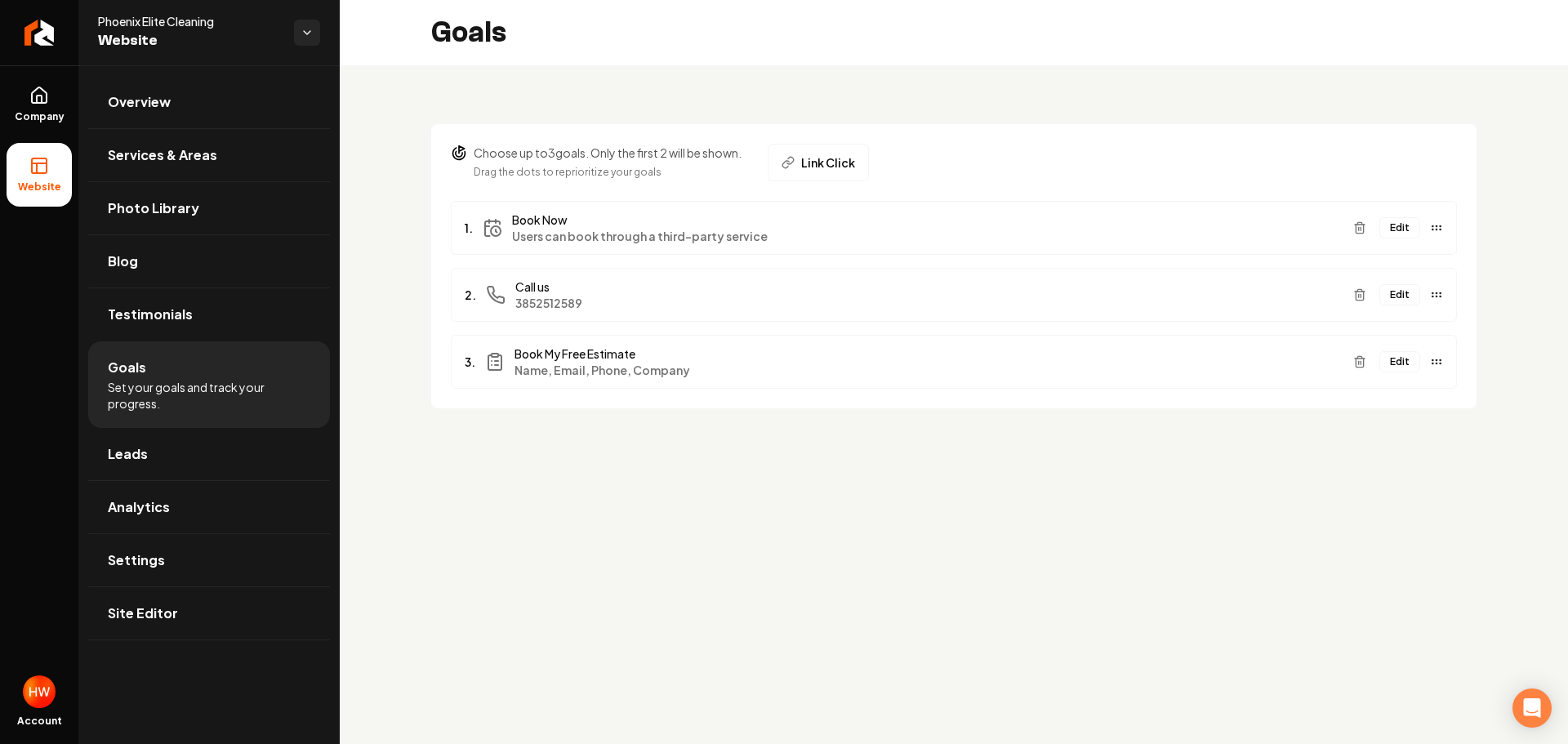
click at [1402, 294] on button "Edit" at bounding box center [1400, 295] width 41 height 22
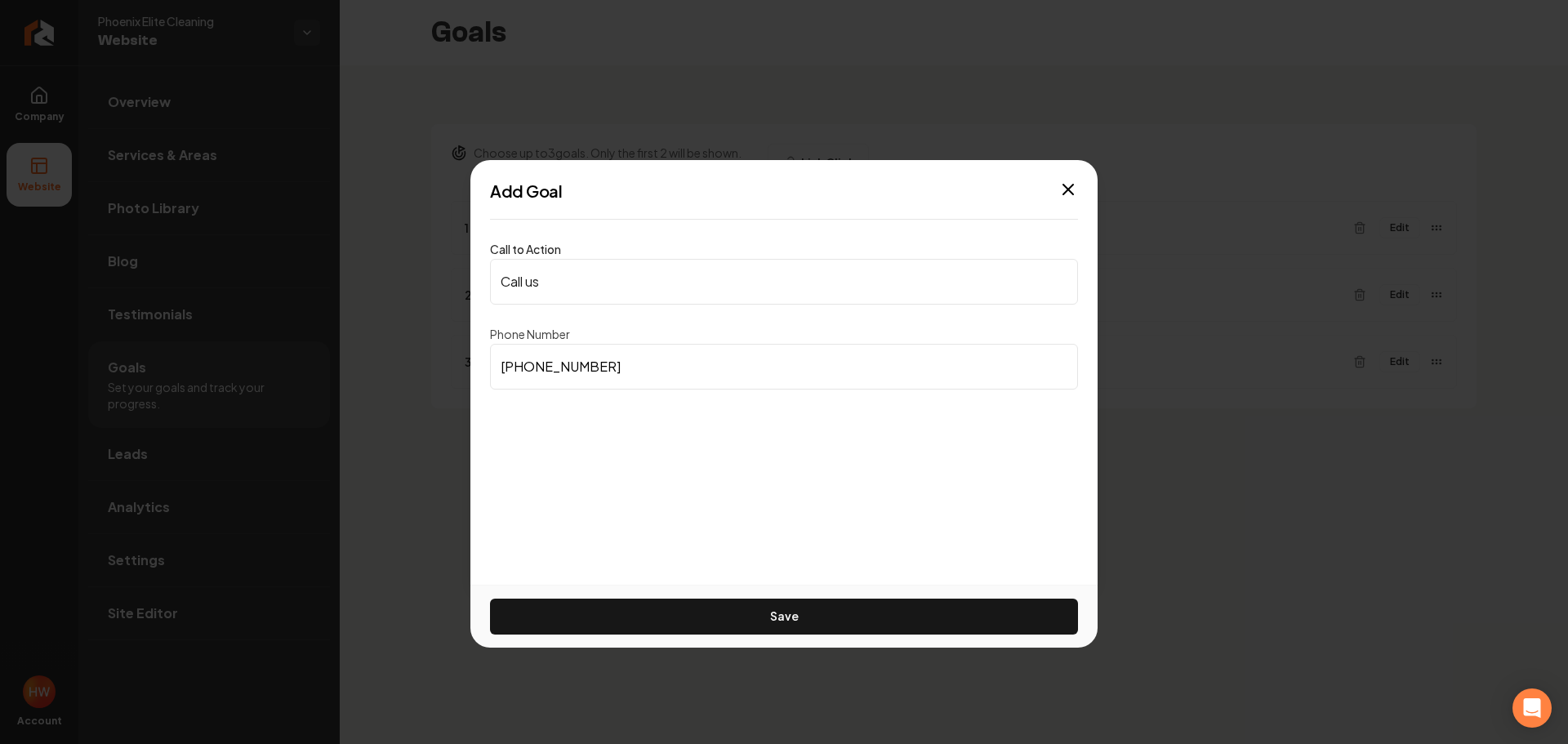
click at [614, 366] on input "[PHONE_NUMBER]" at bounding box center [784, 366] width 588 height 46
click at [573, 369] on input "[PHONE_NUMBER]" at bounding box center [784, 366] width 588 height 46
click at [573, 368] on input "[PHONE_NUMBER]" at bounding box center [784, 366] width 588 height 46
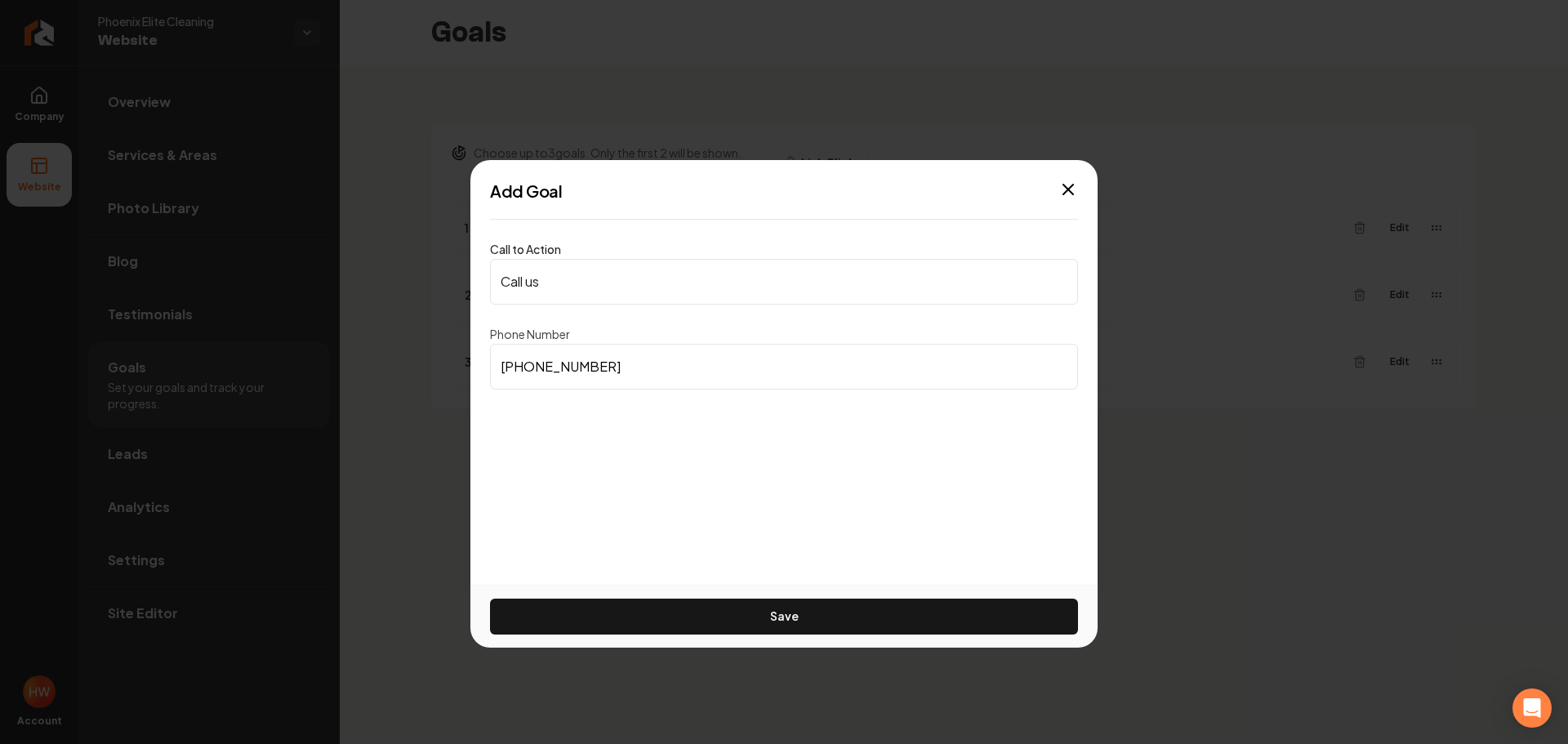
click at [573, 368] on input "[PHONE_NUMBER]" at bounding box center [784, 366] width 588 height 46
paste input "602) 806-777"
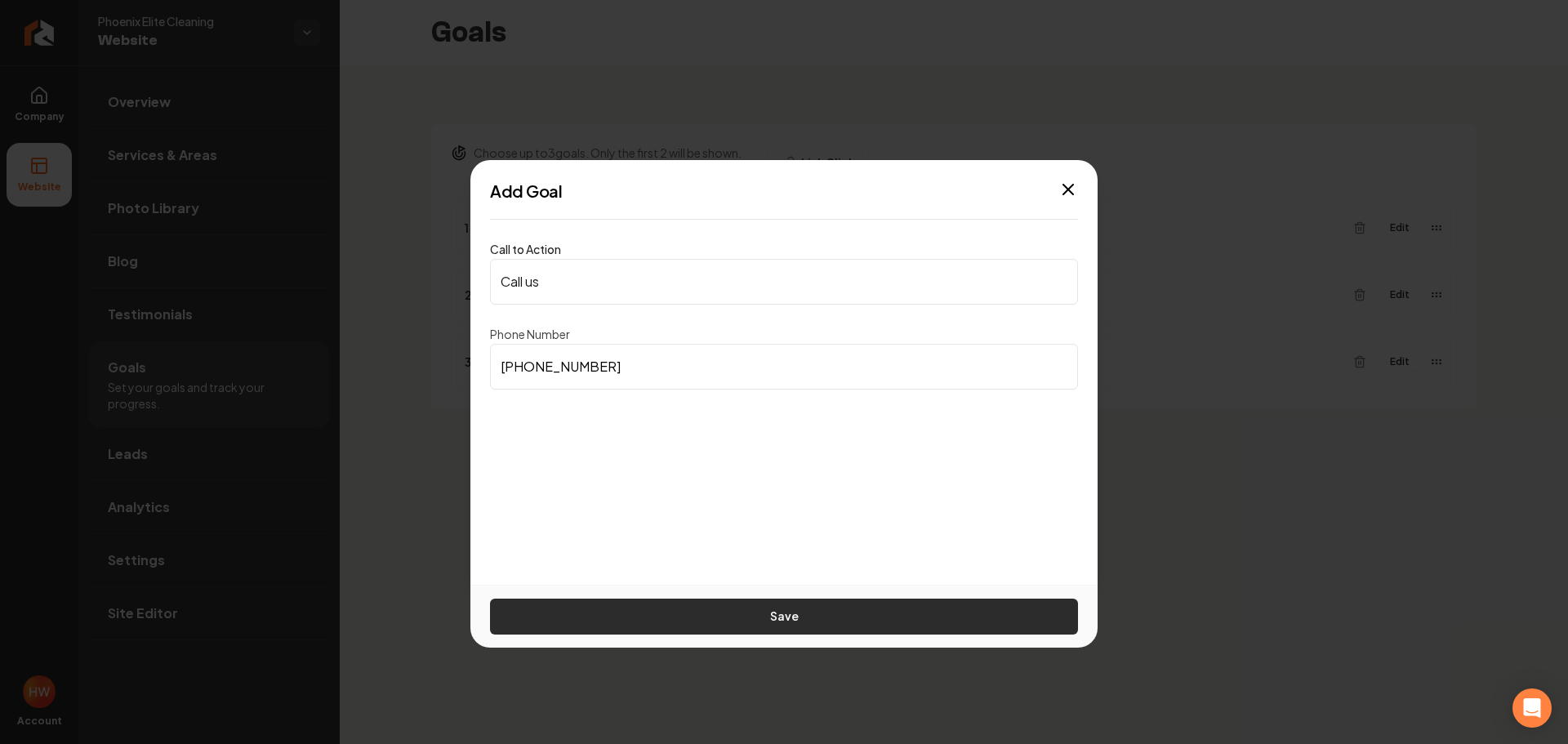
type input "[PHONE_NUMBER]"
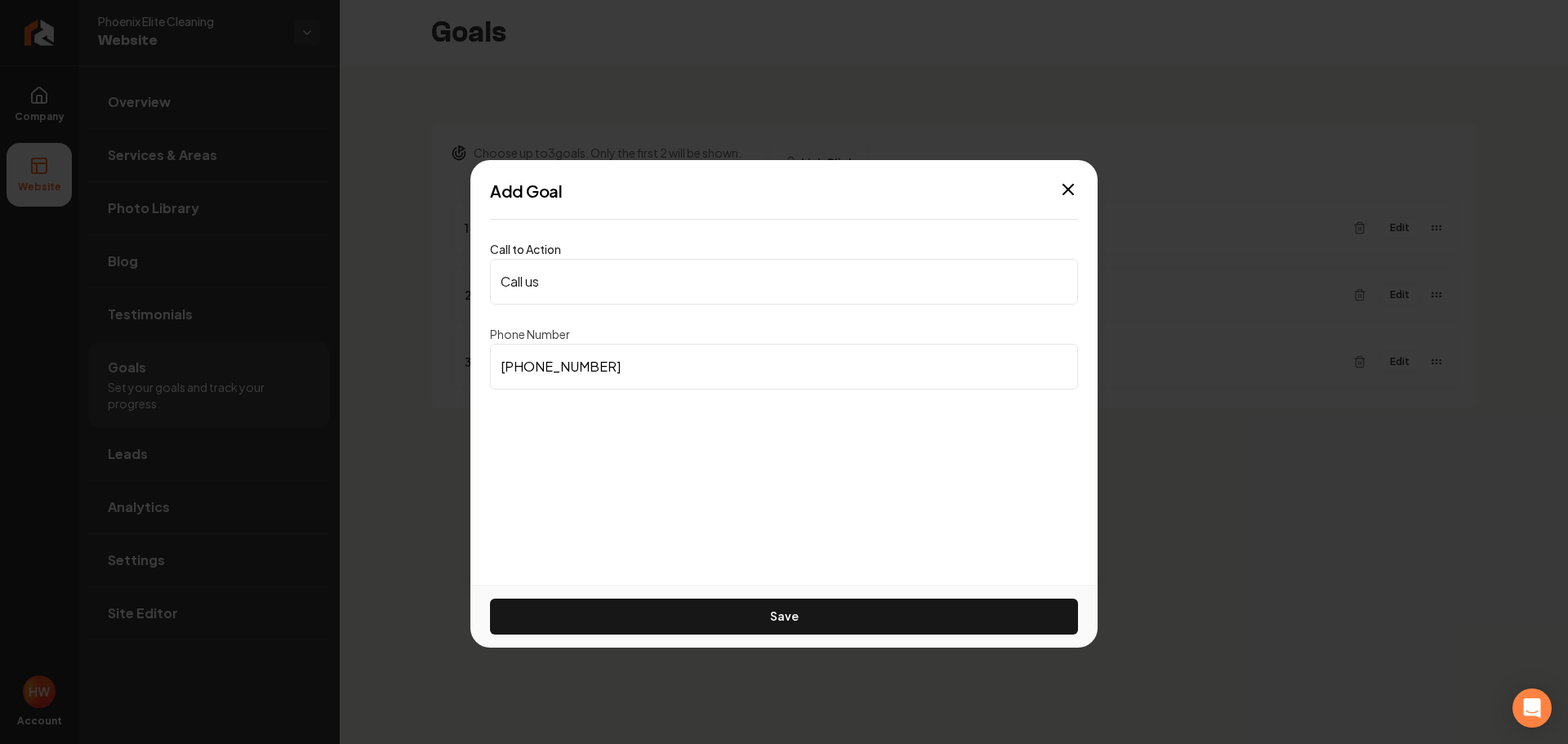
click at [735, 607] on button "Save" at bounding box center [784, 616] width 588 height 36
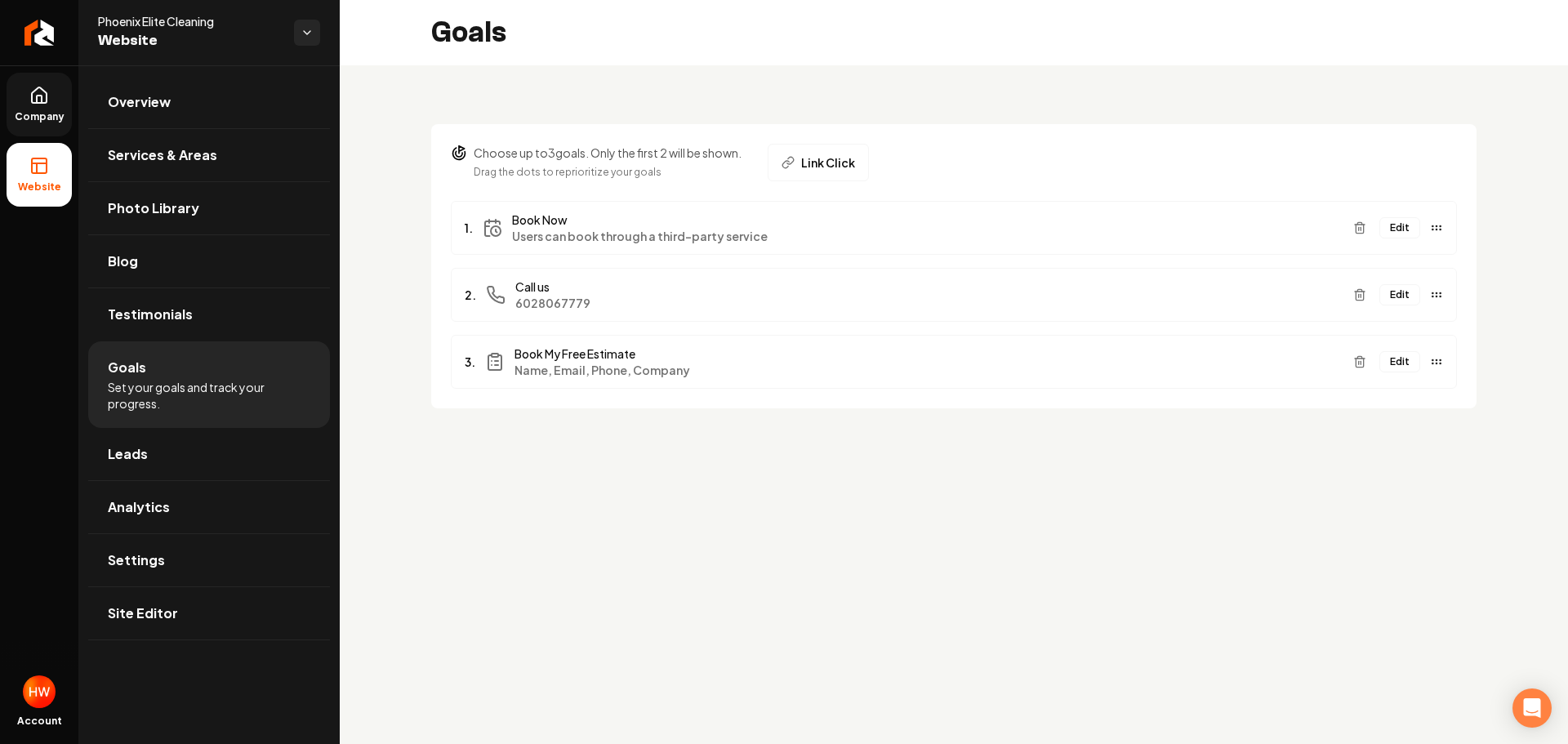
click at [46, 101] on icon at bounding box center [39, 95] width 15 height 16
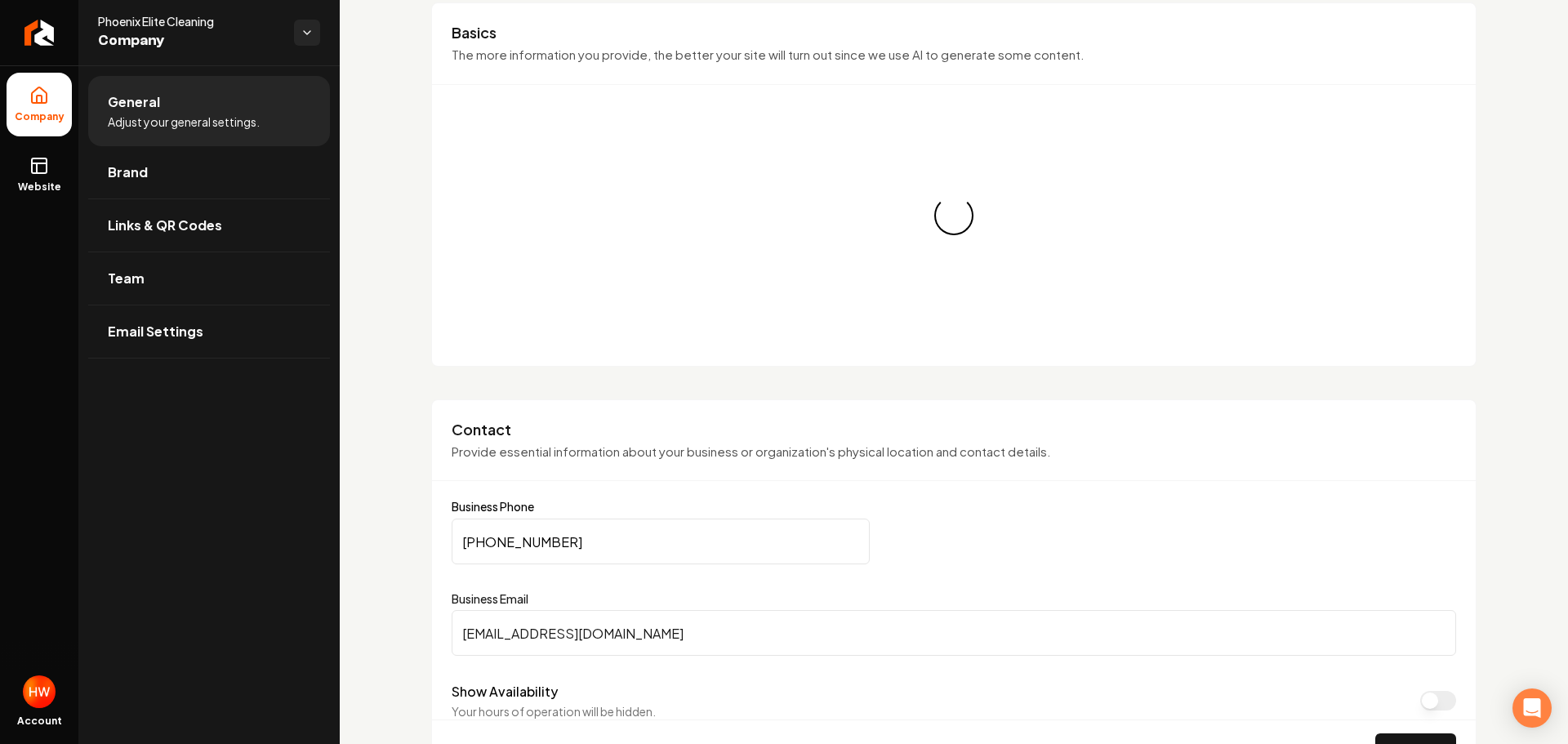
scroll to position [245, 0]
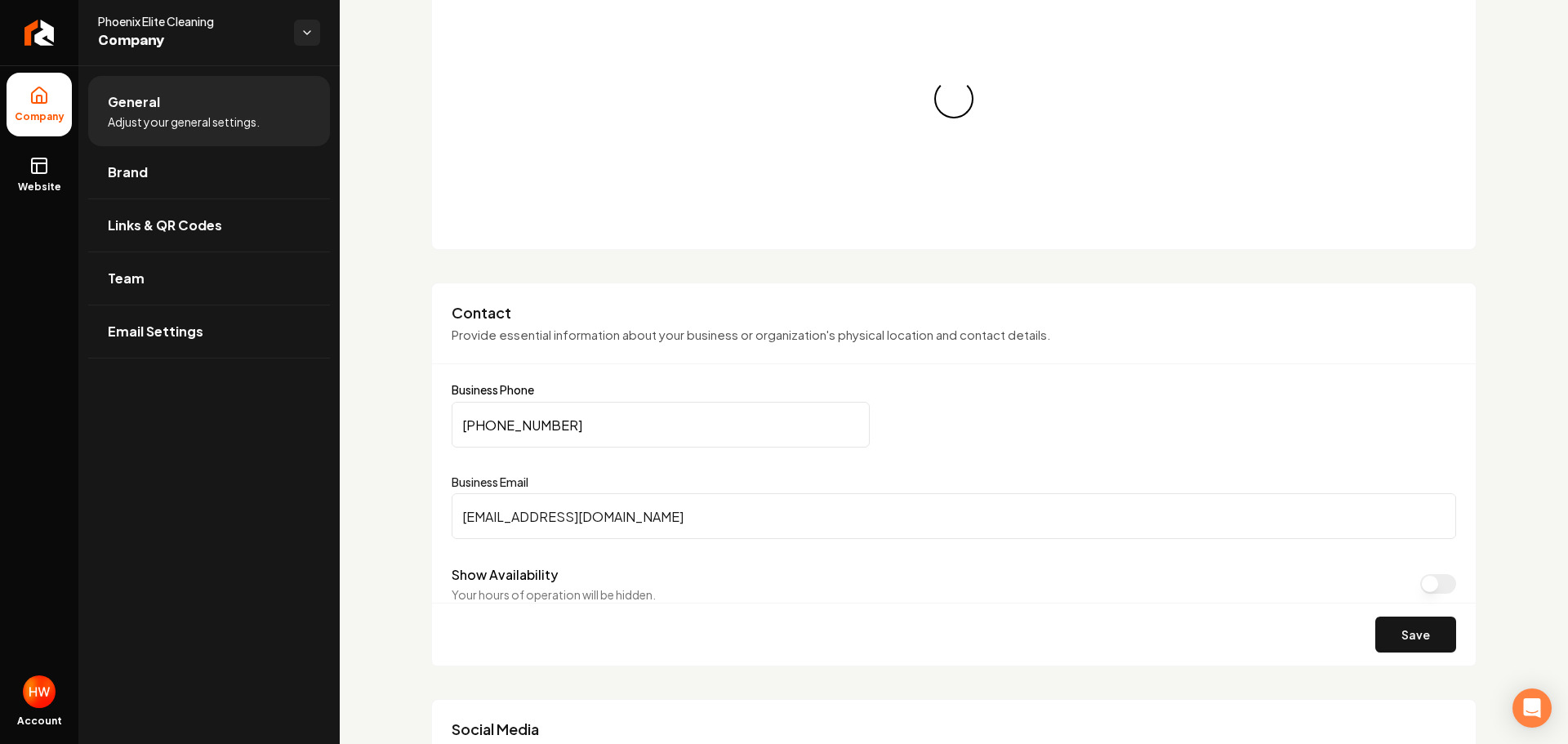
click at [601, 422] on input "[PHONE_NUMBER]" at bounding box center [660, 424] width 418 height 46
click at [601, 421] on input "[PHONE_NUMBER]" at bounding box center [660, 424] width 418 height 46
paste input "602) 806-777"
type input "[PHONE_NUMBER]"
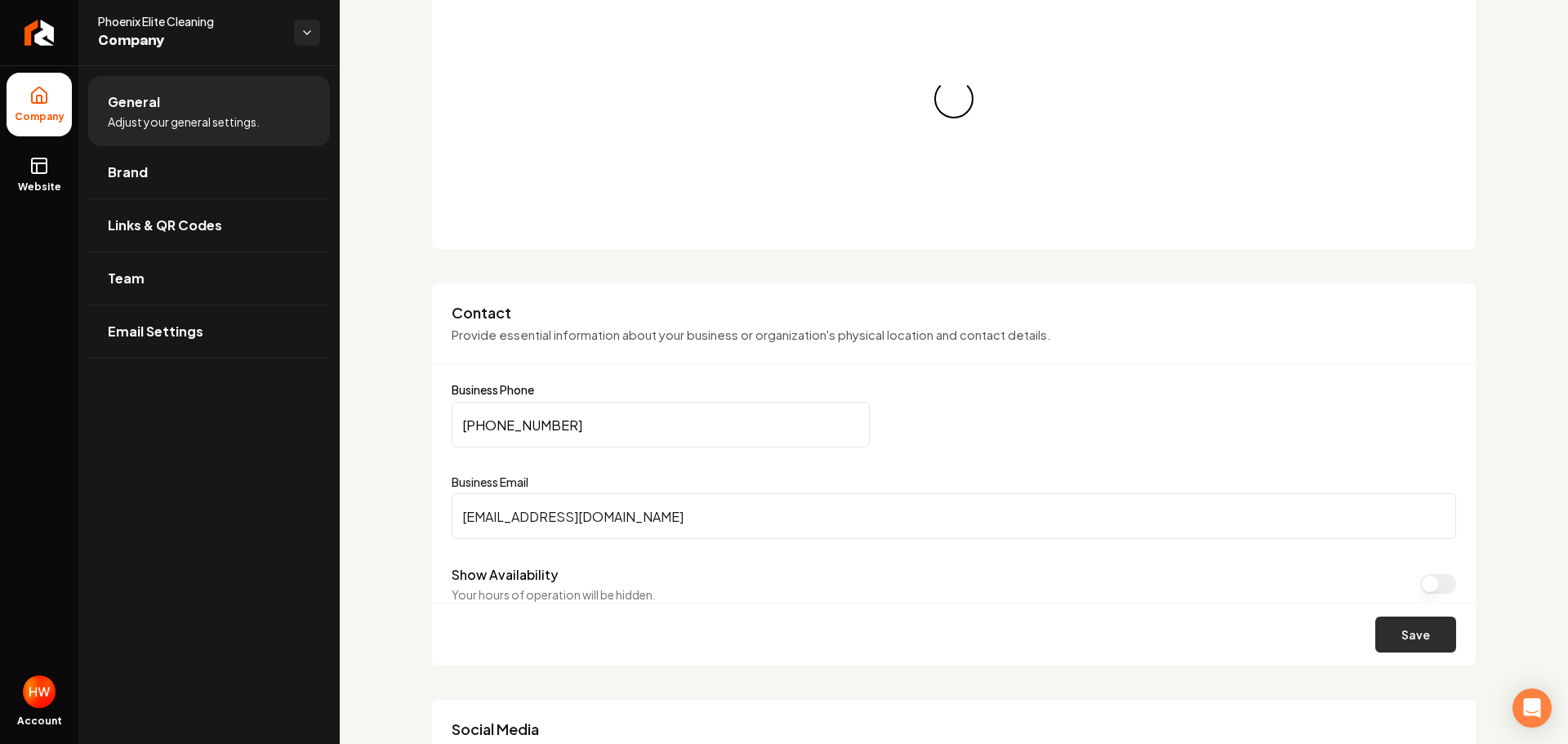
click at [1397, 638] on button "Save" at bounding box center [1415, 633] width 81 height 36
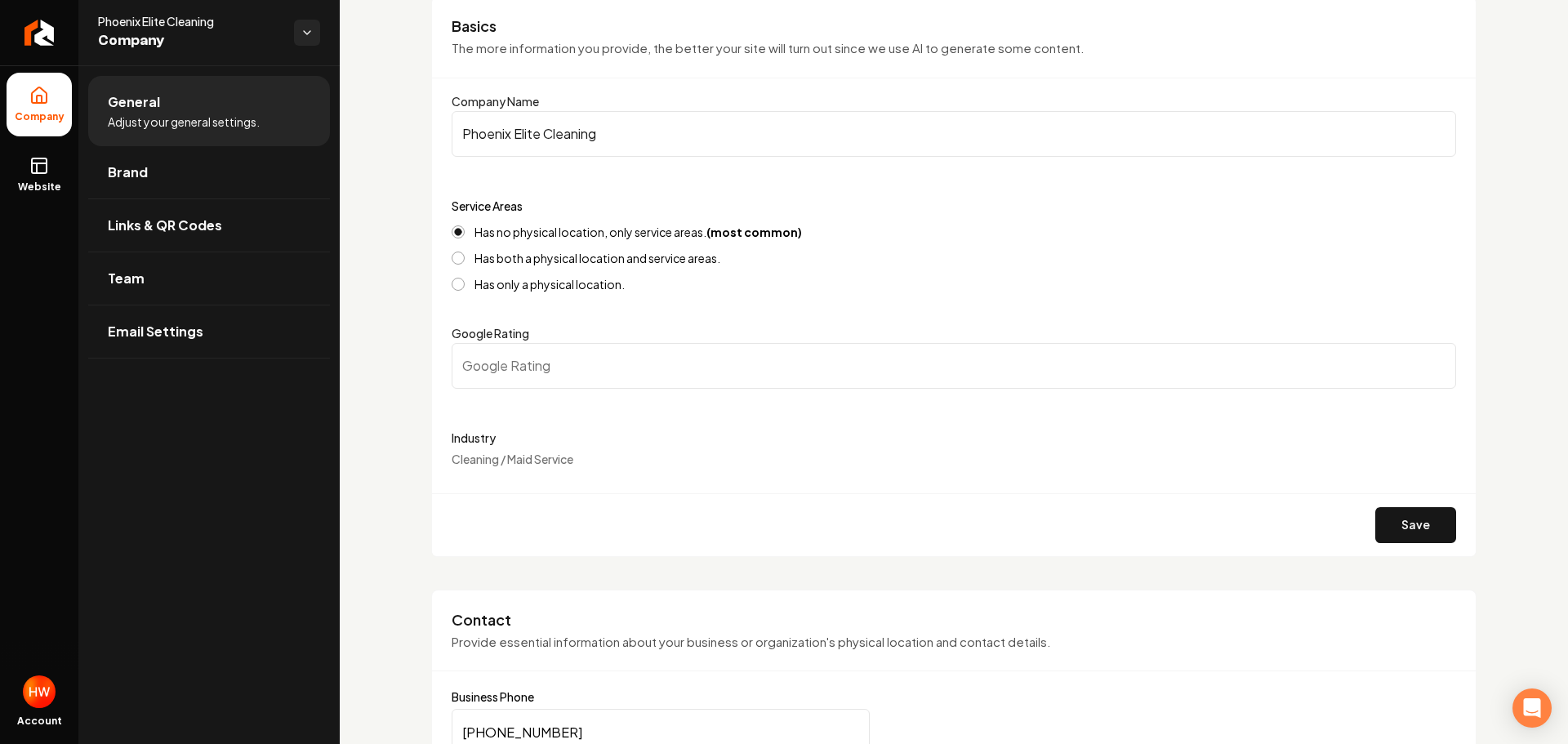
scroll to position [0, 0]
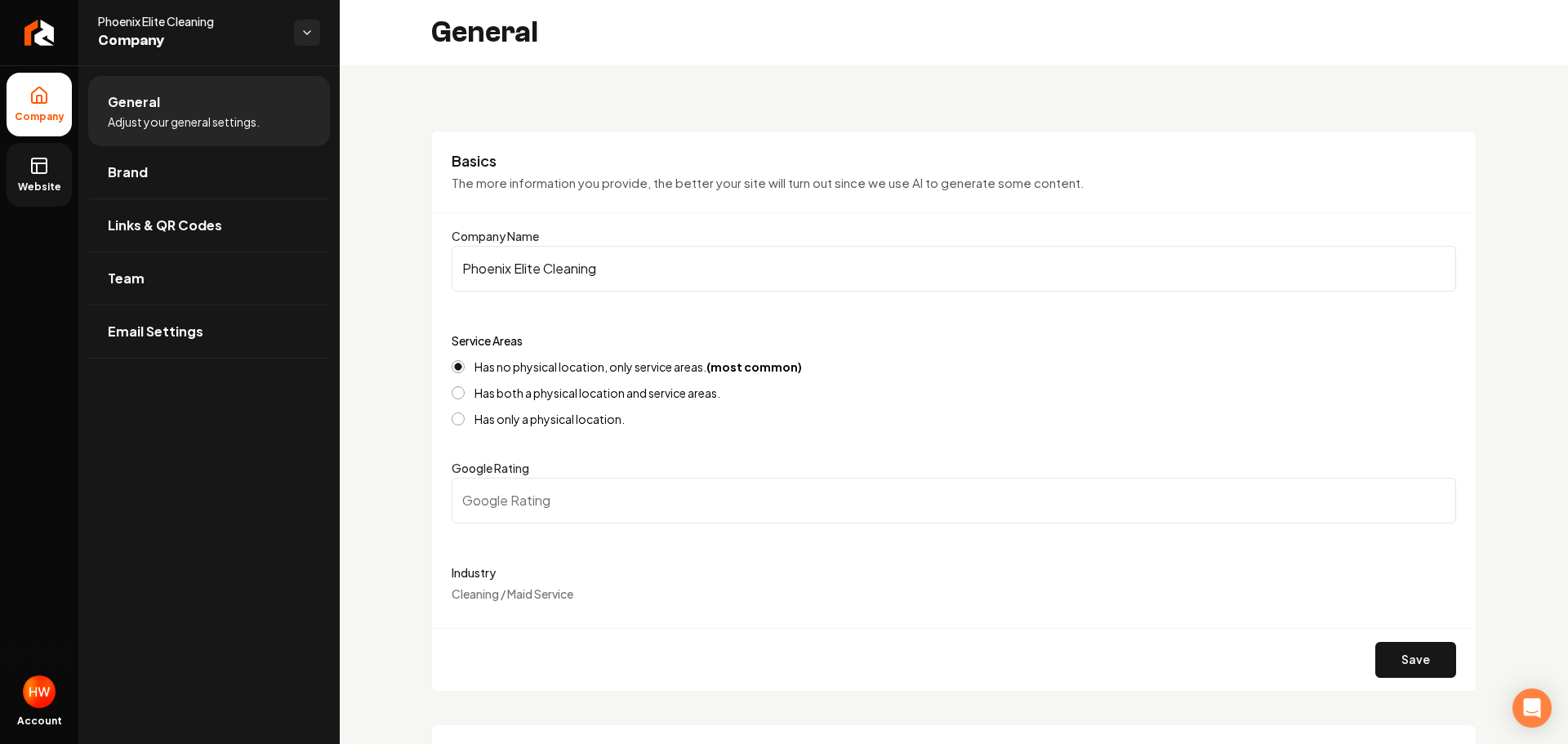
click at [47, 174] on icon at bounding box center [39, 165] width 20 height 20
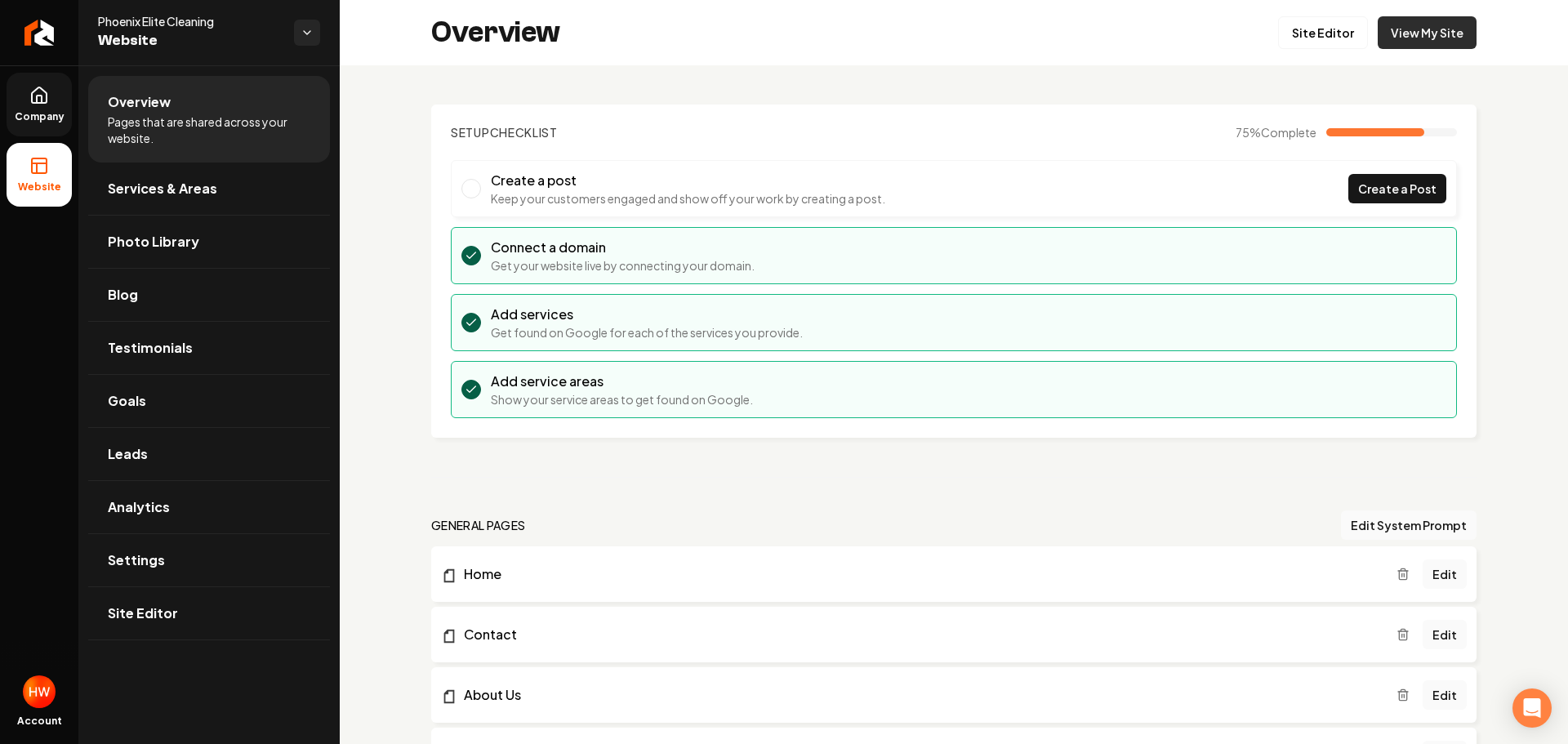
click at [1404, 42] on link "View My Site" at bounding box center [1427, 32] width 99 height 32
click at [182, 393] on link "Goals" at bounding box center [209, 400] width 242 height 52
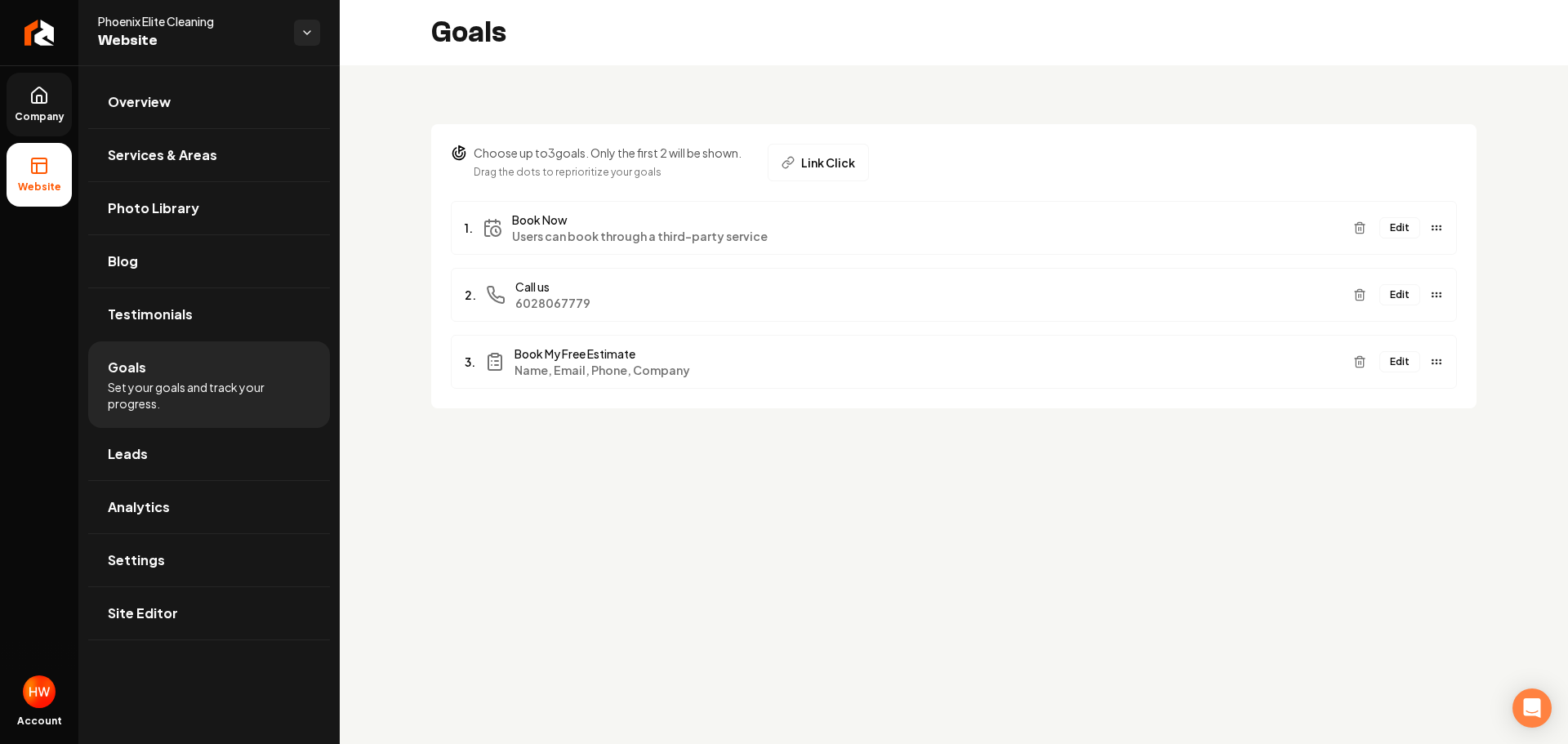
click at [1402, 297] on button "Edit" at bounding box center [1400, 295] width 41 height 22
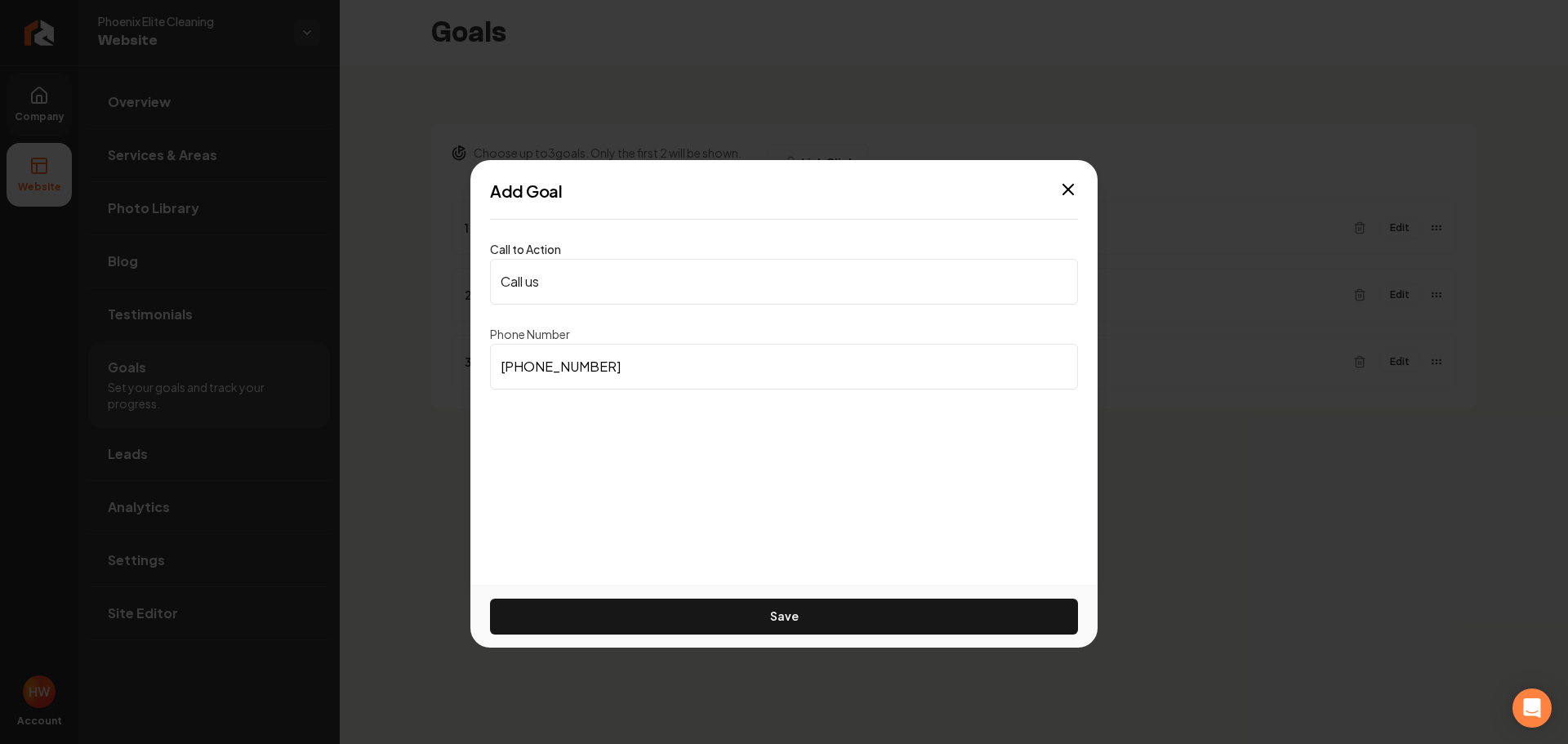
click at [653, 283] on input "Call us" at bounding box center [784, 281] width 588 height 46
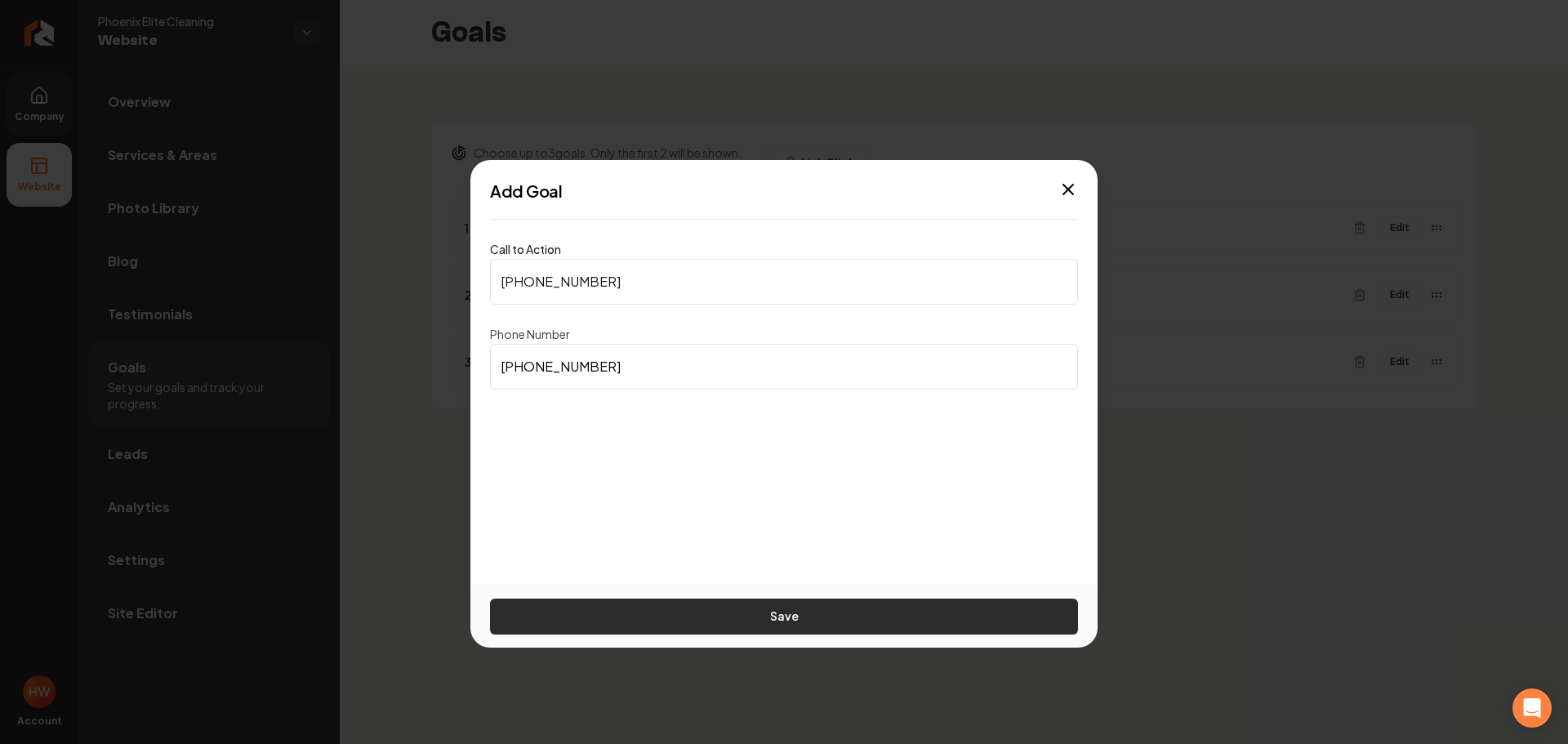
type input "[PHONE_NUMBER]"
click at [766, 616] on button "Save" at bounding box center [784, 616] width 588 height 36
